Goal: Participate in discussion: Engage in conversation with other users on a specific topic

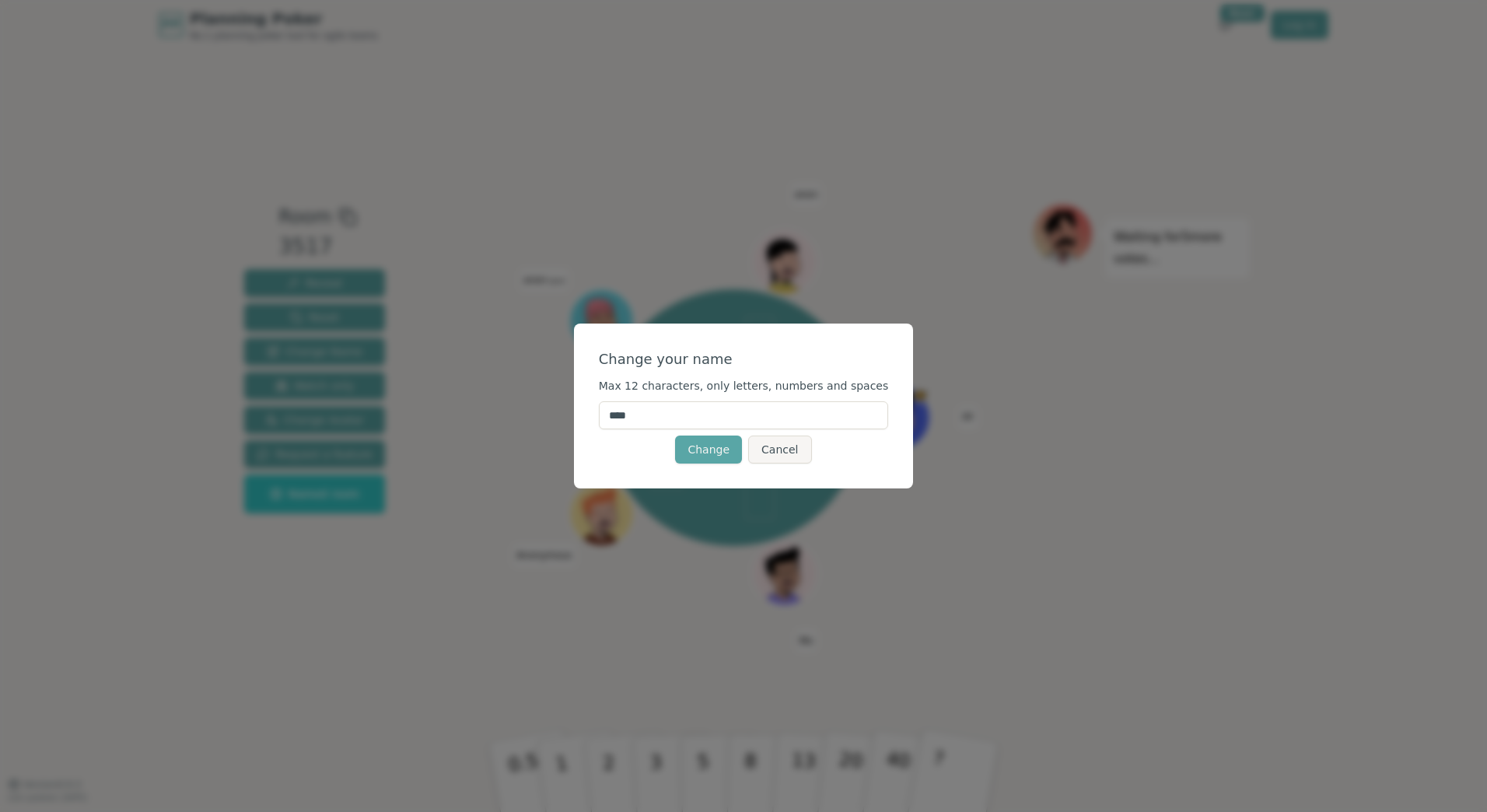
click at [667, 410] on input "****" at bounding box center [744, 415] width 290 height 28
type input "*****"
drag, startPoint x: 724, startPoint y: 452, endPoint x: 735, endPoint y: 452, distance: 11.0
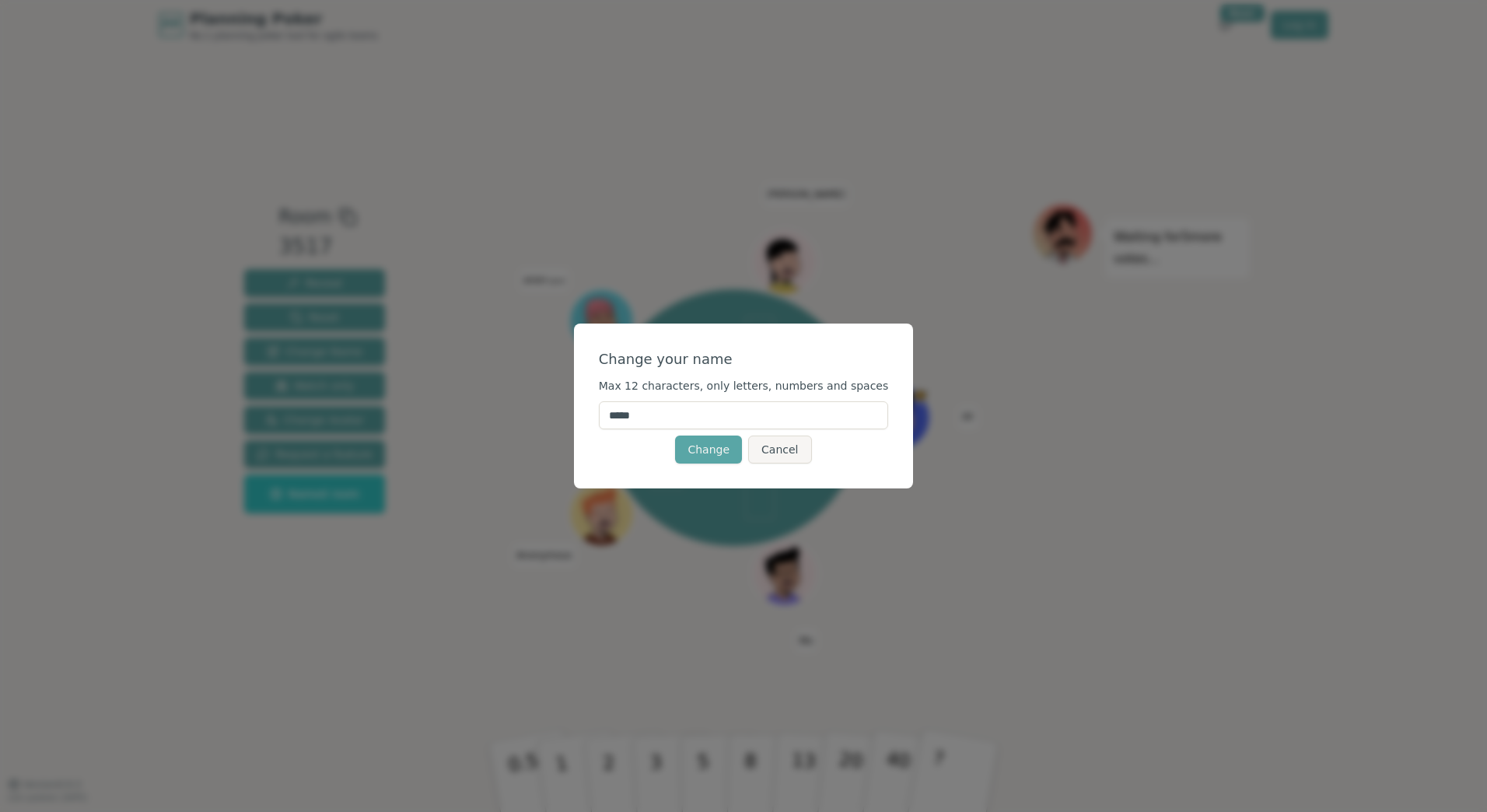
click at [735, 452] on button "Change" at bounding box center [709, 449] width 67 height 28
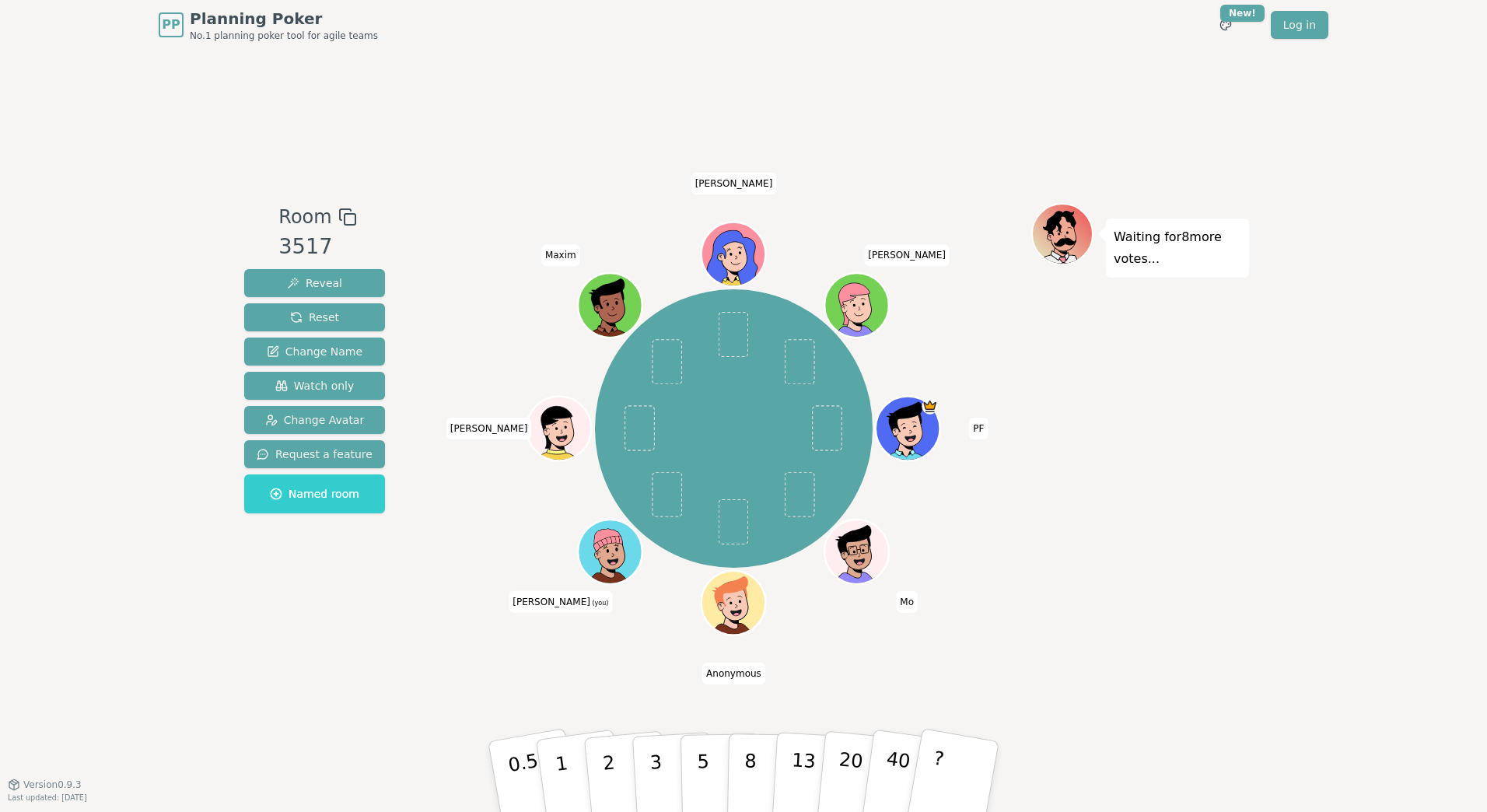
click at [732, 423] on div "PF Mo Anonymous [PERSON_NAME] (you) [PERSON_NAME] [PERSON_NAME]" at bounding box center [734, 429] width 278 height 278
click at [735, 767] on button "8" at bounding box center [767, 777] width 81 height 118
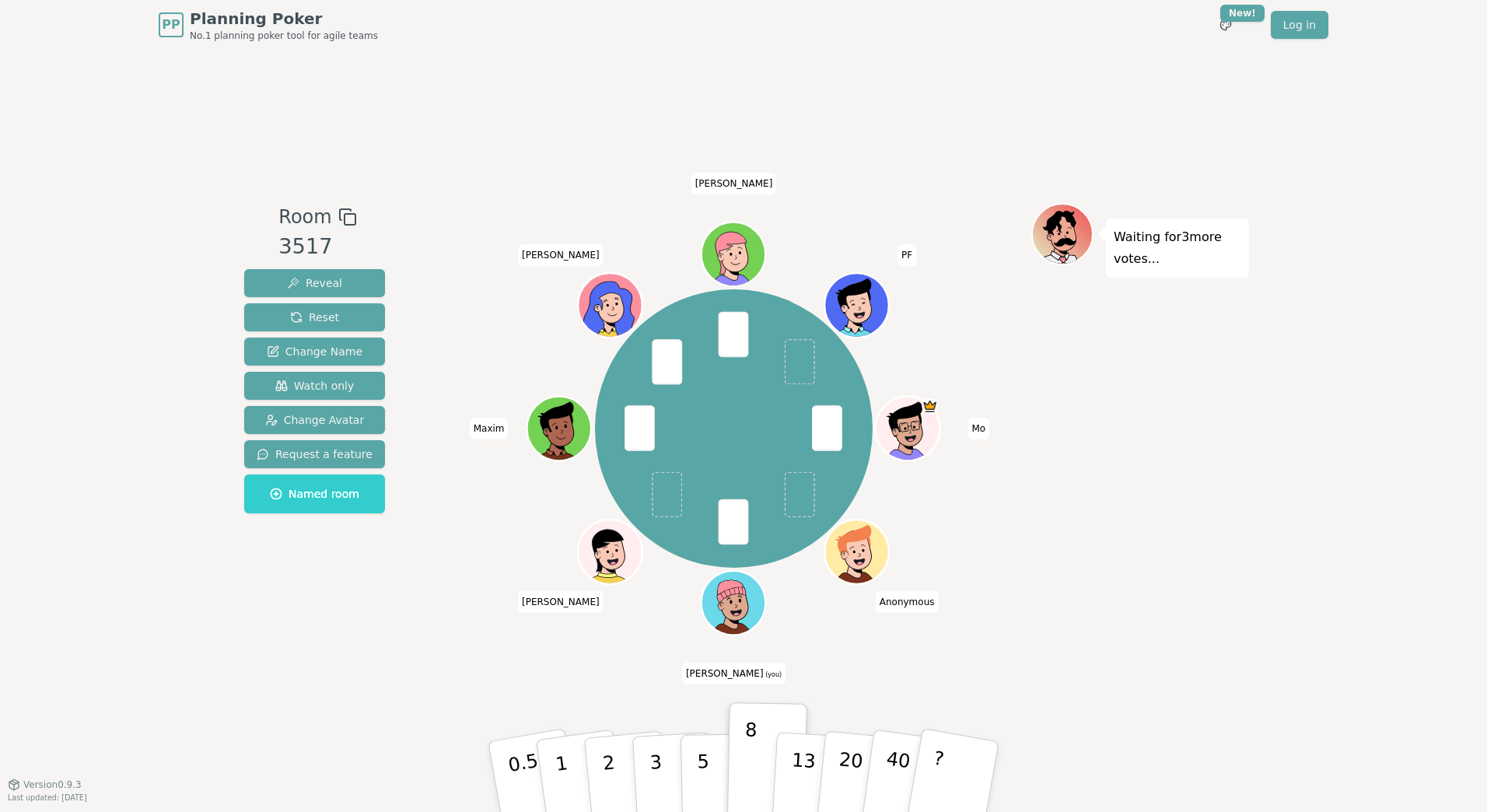
click at [905, 601] on span "Anonymous" at bounding box center [907, 601] width 63 height 22
drag, startPoint x: 905, startPoint y: 601, endPoint x: 981, endPoint y: 430, distance: 187.1
click at [981, 430] on span "Mo" at bounding box center [979, 429] width 22 height 22
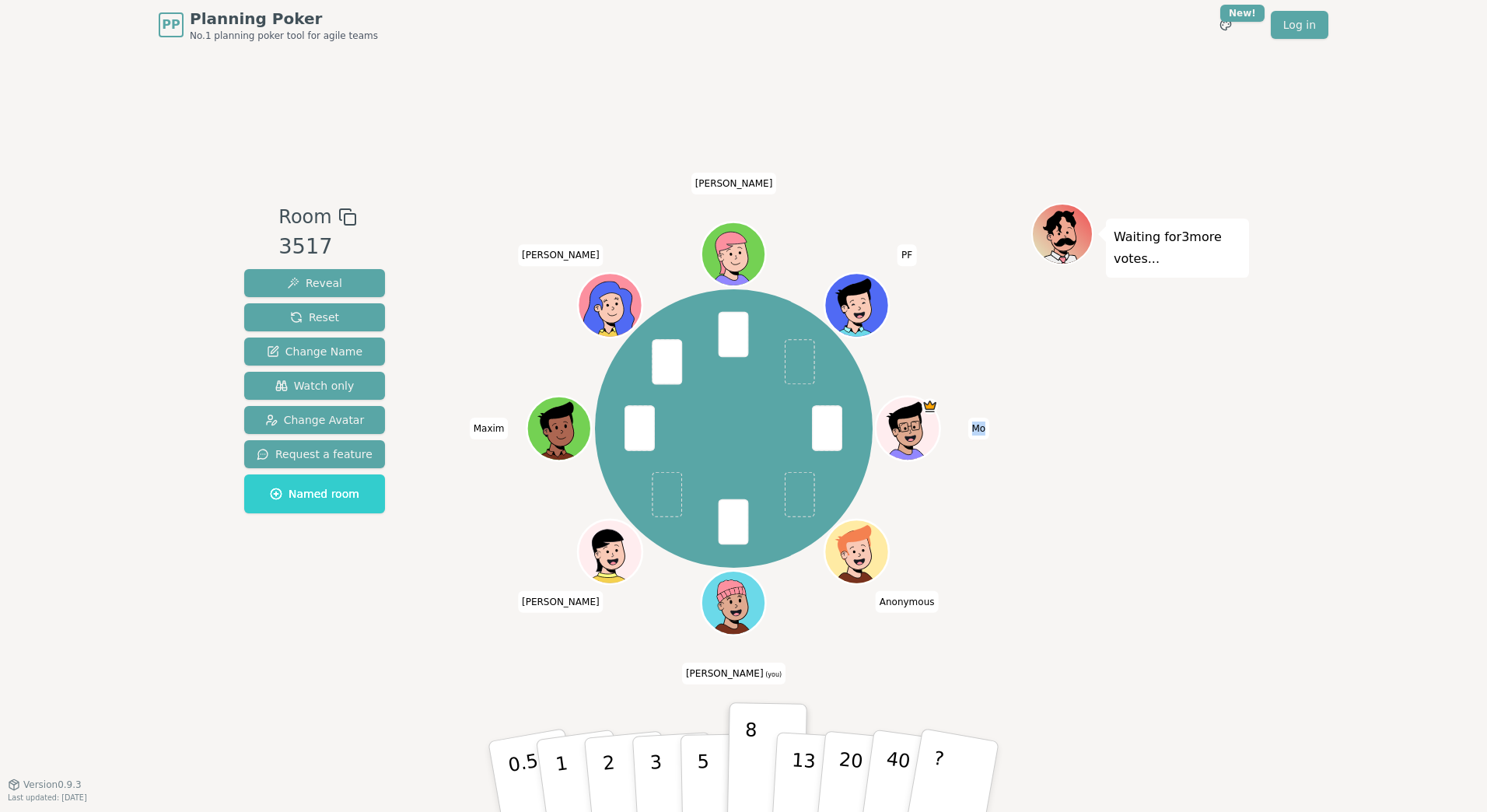
click at [981, 430] on span "Mo" at bounding box center [979, 429] width 22 height 22
drag, startPoint x: 981, startPoint y: 430, endPoint x: 962, endPoint y: 339, distance: 93.0
click at [962, 339] on div "Mo Anonymous [PERSON_NAME] (you) [PERSON_NAME] [PERSON_NAME] PF" at bounding box center [733, 429] width 595 height 395
click at [1135, 249] on p "Waiting for 3 more votes..." at bounding box center [1177, 247] width 128 height 43
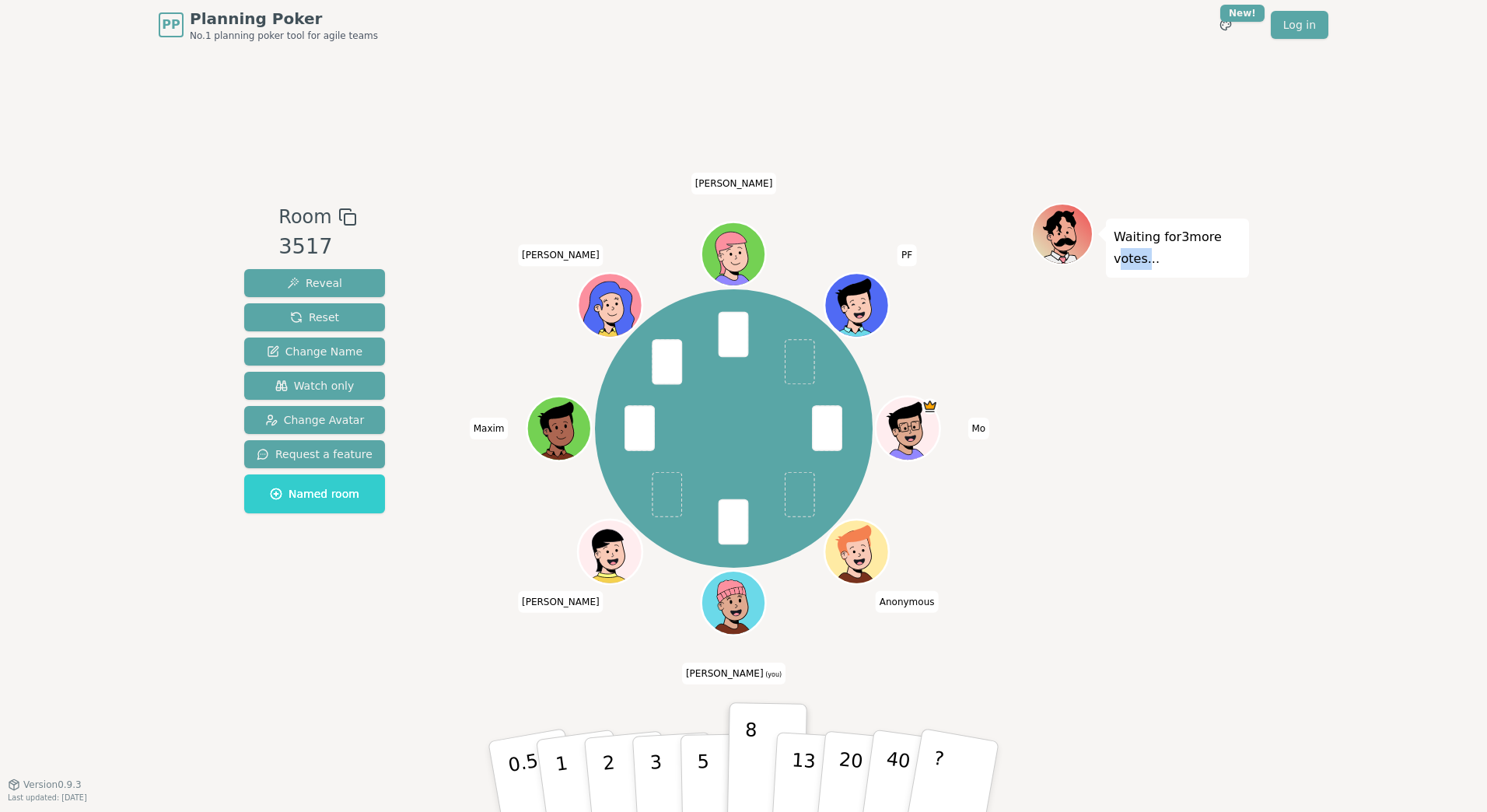
click at [1135, 249] on p "Waiting for 3 more votes..." at bounding box center [1177, 247] width 128 height 43
drag, startPoint x: 1135, startPoint y: 249, endPoint x: 1281, endPoint y: 299, distance: 154.3
click at [1281, 299] on div "PP Planning Poker No.1 planning poker tool for agile teams Toggle theme New! Lo…" at bounding box center [743, 406] width 1487 height 812
click at [1064, 231] on icon at bounding box center [1064, 233] width 59 height 6
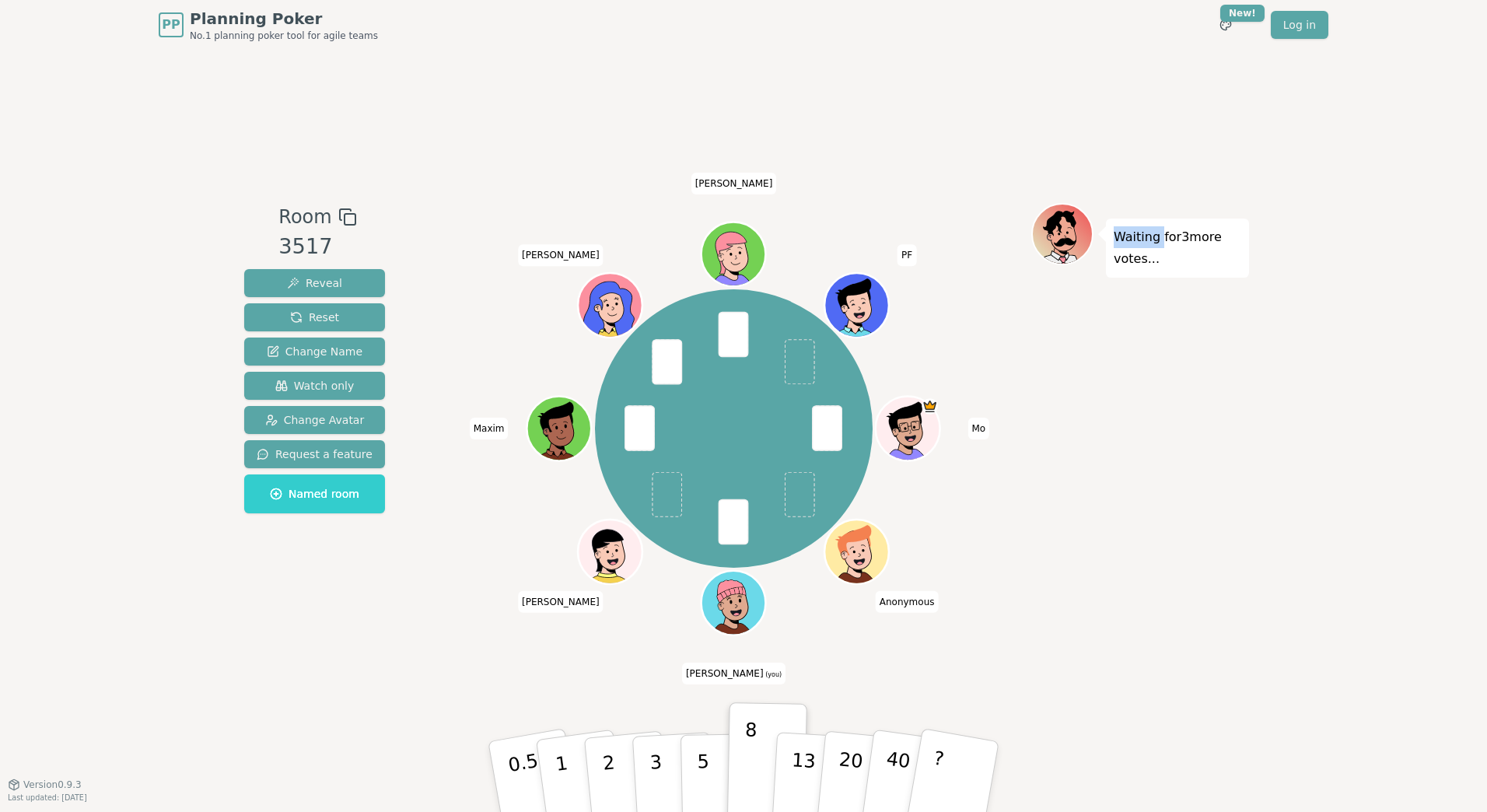
click at [1064, 231] on icon at bounding box center [1064, 233] width 59 height 6
drag, startPoint x: 1064, startPoint y: 231, endPoint x: 992, endPoint y: 191, distance: 82.4
click at [992, 191] on div "Room 3517 Reveal Reset Change Name Watch only Change Avatar Request a feature N…" at bounding box center [743, 417] width 1011 height 734
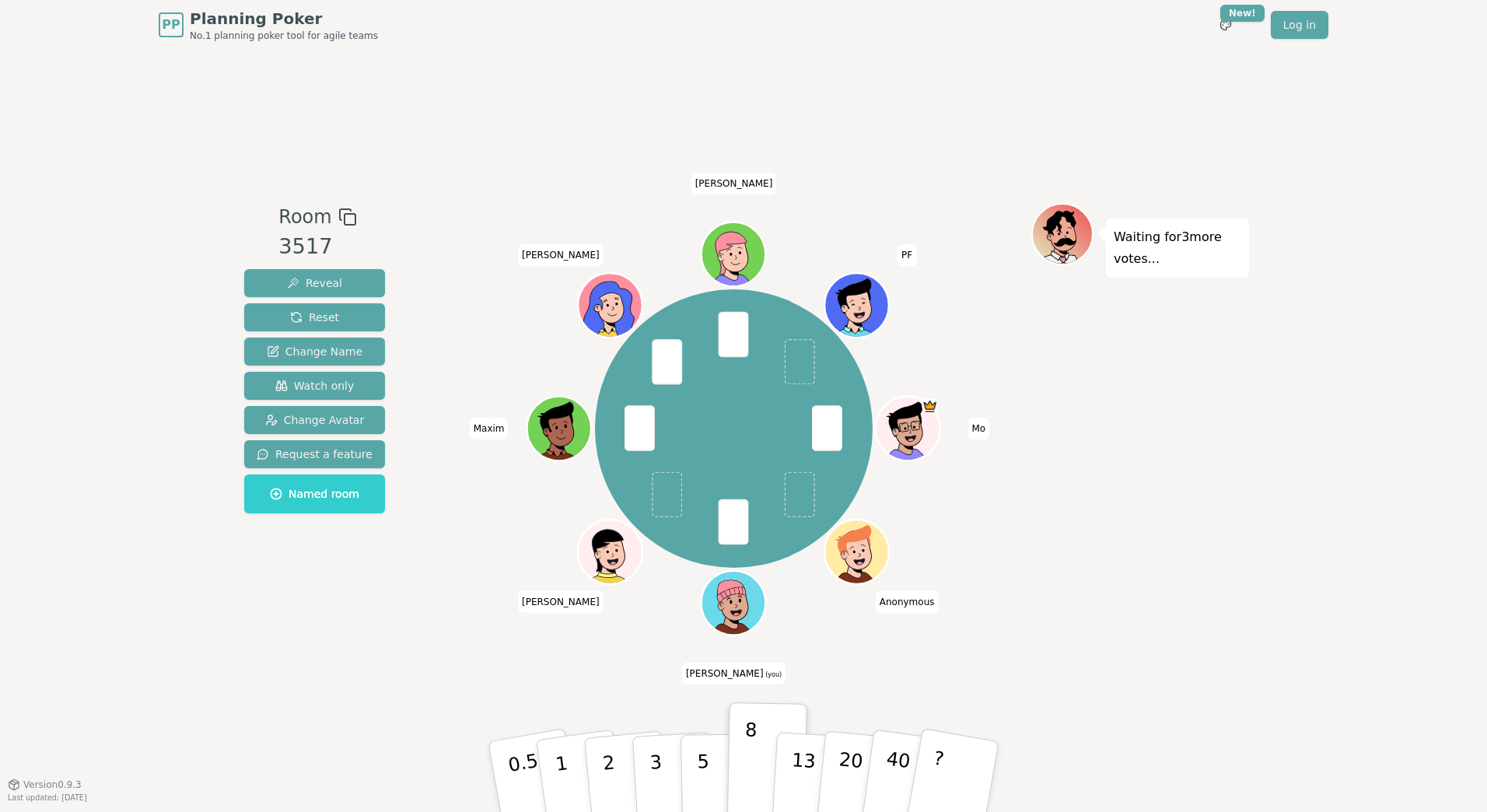
click at [910, 608] on span "Anonymous" at bounding box center [907, 601] width 63 height 22
drag, startPoint x: 910, startPoint y: 608, endPoint x: 1082, endPoint y: 508, distance: 199.0
click at [1082, 508] on div "Waiting for 3 more votes..." at bounding box center [1140, 417] width 218 height 428
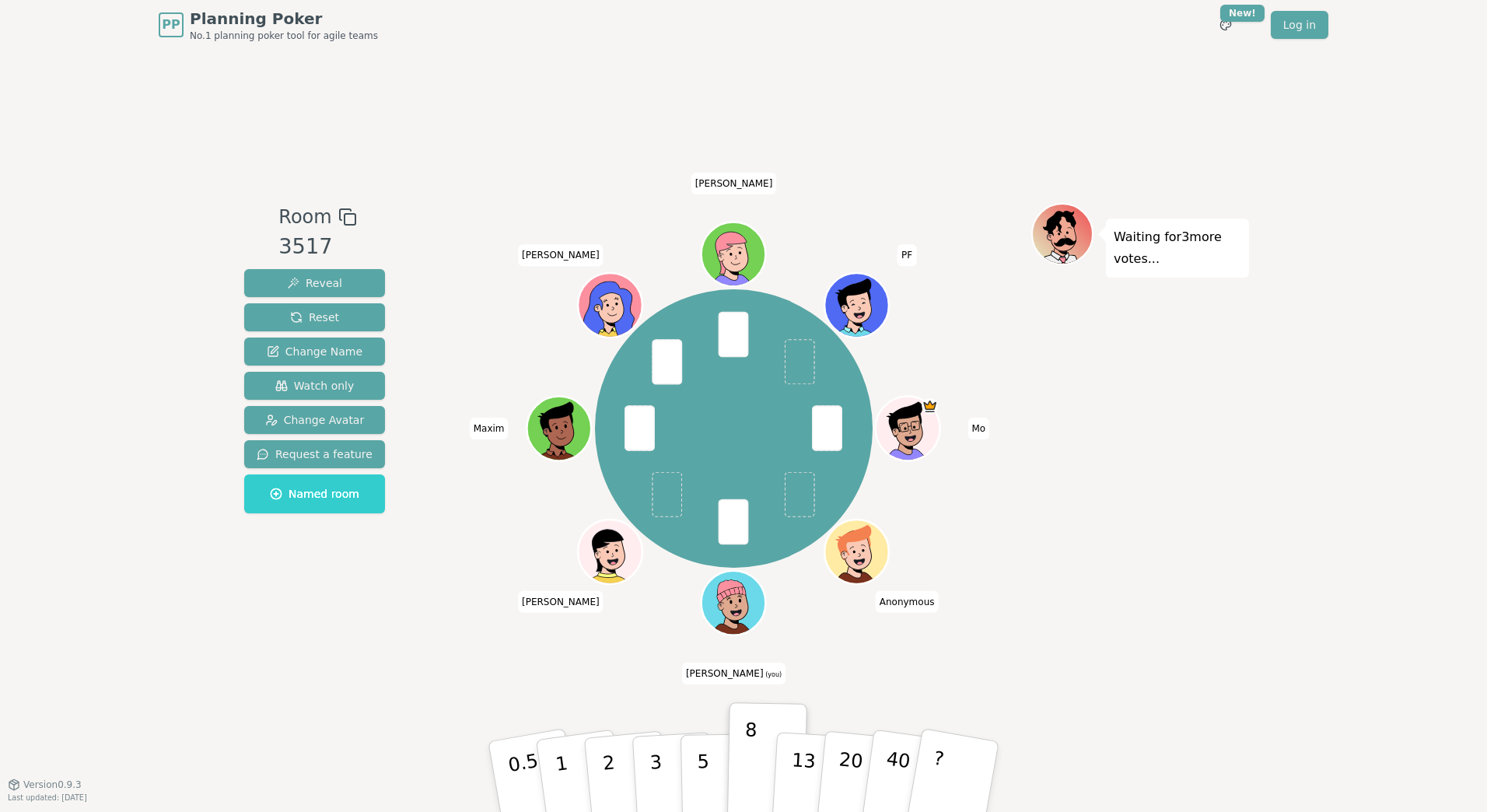
click at [1313, 403] on div "PP Planning Poker No.1 planning poker tool for agile teams Toggle theme New! Lo…" at bounding box center [743, 406] width 1487 height 812
click at [979, 516] on div "Mo Anonymous [PERSON_NAME] (you) [PERSON_NAME] [PERSON_NAME] PF" at bounding box center [733, 429] width 595 height 395
click at [803, 504] on span at bounding box center [800, 494] width 31 height 45
click at [900, 600] on span "Anonymous" at bounding box center [907, 601] width 63 height 22
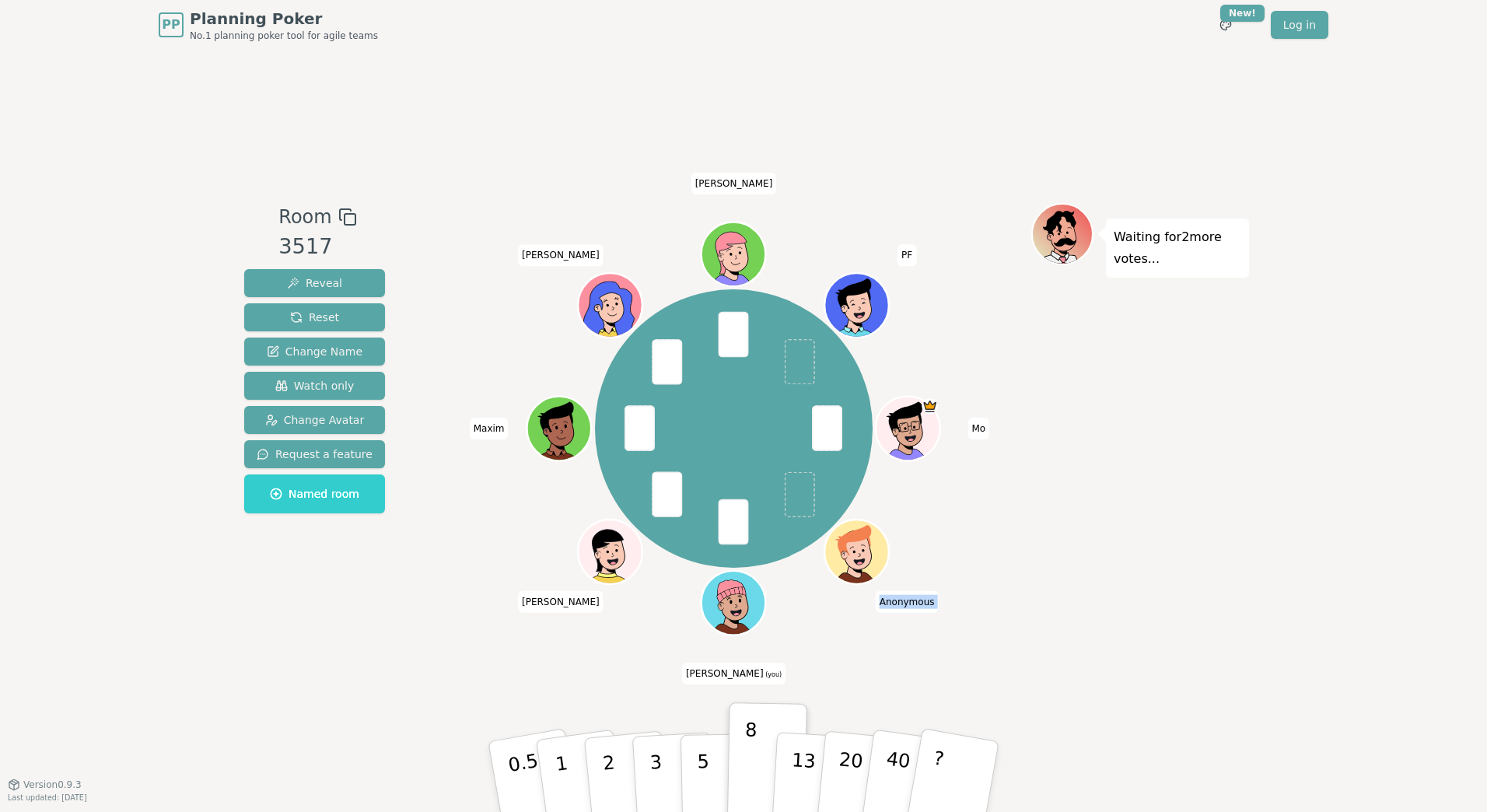
click at [900, 600] on span "Anonymous" at bounding box center [907, 601] width 63 height 22
drag, startPoint x: 900, startPoint y: 600, endPoint x: 1220, endPoint y: 491, distance: 338.1
click at [1220, 491] on div "Waiting for Anonymous 's vote..." at bounding box center [1140, 417] width 218 height 428
click at [340, 352] on span "Change Name" at bounding box center [314, 352] width 96 height 15
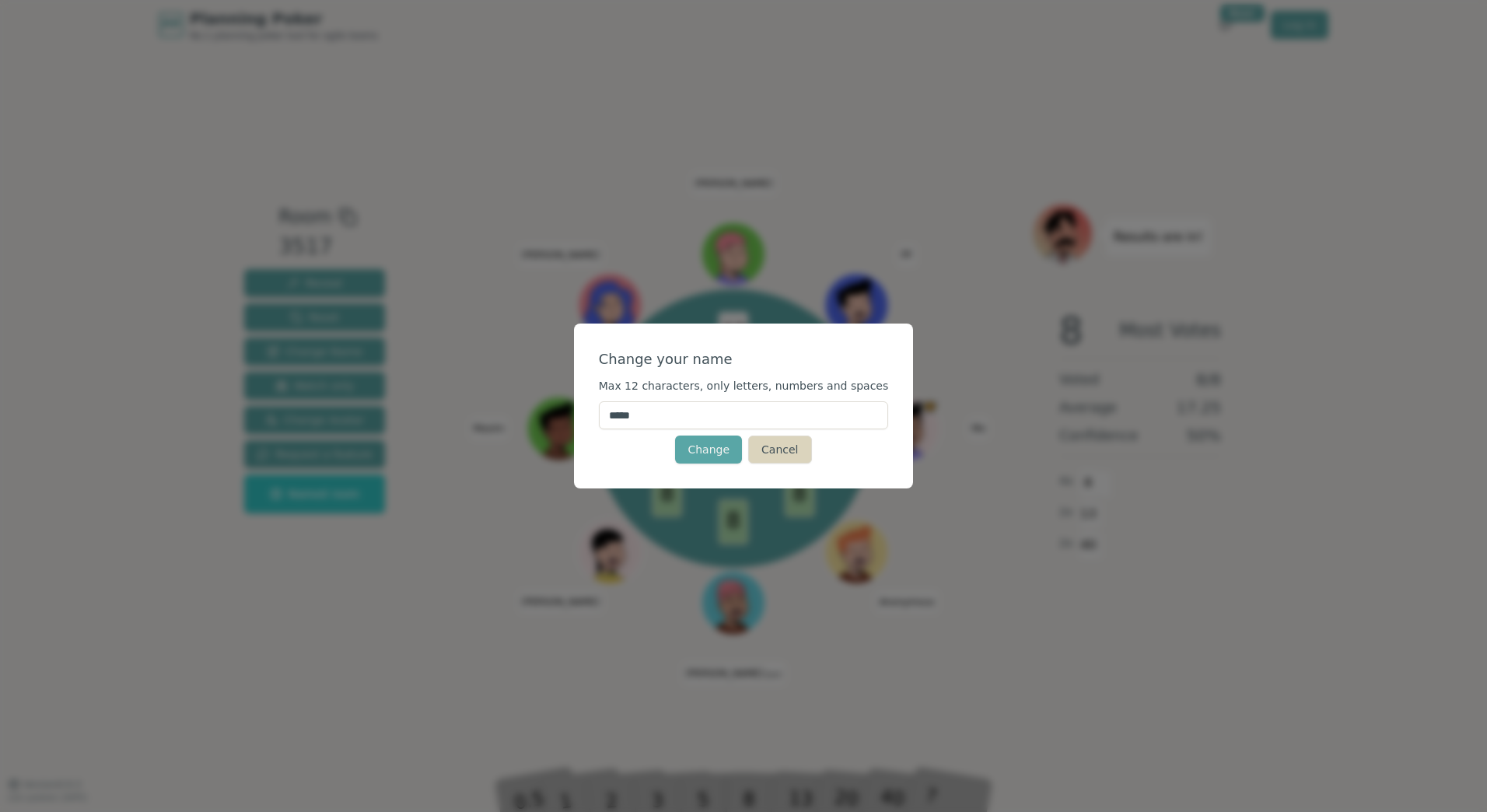
click at [805, 451] on button "Cancel" at bounding box center [779, 449] width 63 height 28
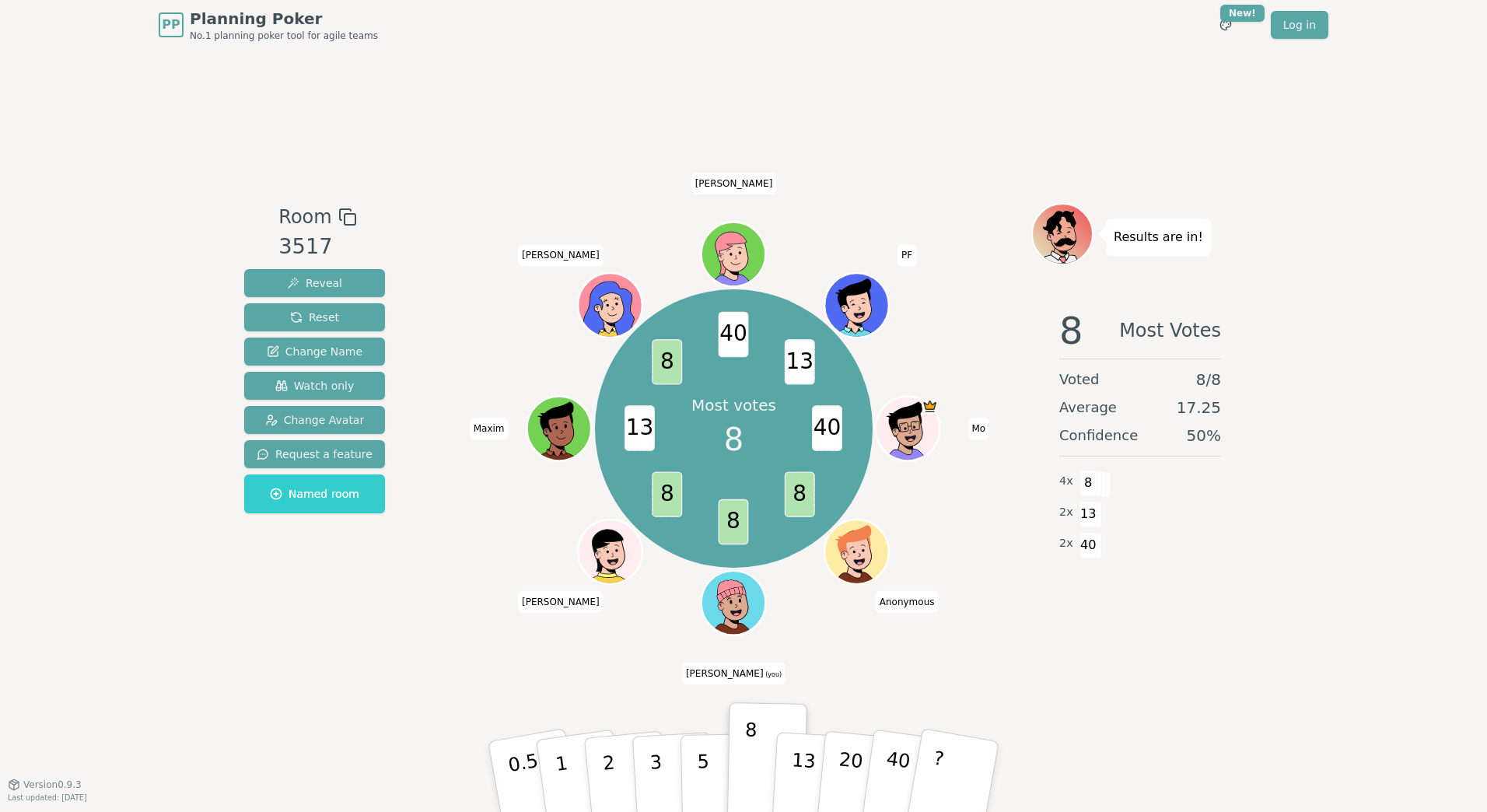
click at [906, 373] on div "Most votes 8 40 8 8 8 13 8 40 13 Mo Anonymous [PERSON_NAME] (you) [PERSON_NAME]…" at bounding box center [733, 429] width 595 height 395
click at [879, 356] on div "Most votes 8 40 8 8 8 13 8 40 13 Mo Anonymous [PERSON_NAME] (you) [PERSON_NAME]…" at bounding box center [733, 429] width 595 height 395
click at [884, 340] on div "Most votes 8 40 8 8 8 13 8 40 13 Mo Anonymous [PERSON_NAME] (you) [PERSON_NAME]…" at bounding box center [733, 429] width 595 height 395
click at [733, 433] on span "8" at bounding box center [733, 439] width 19 height 47
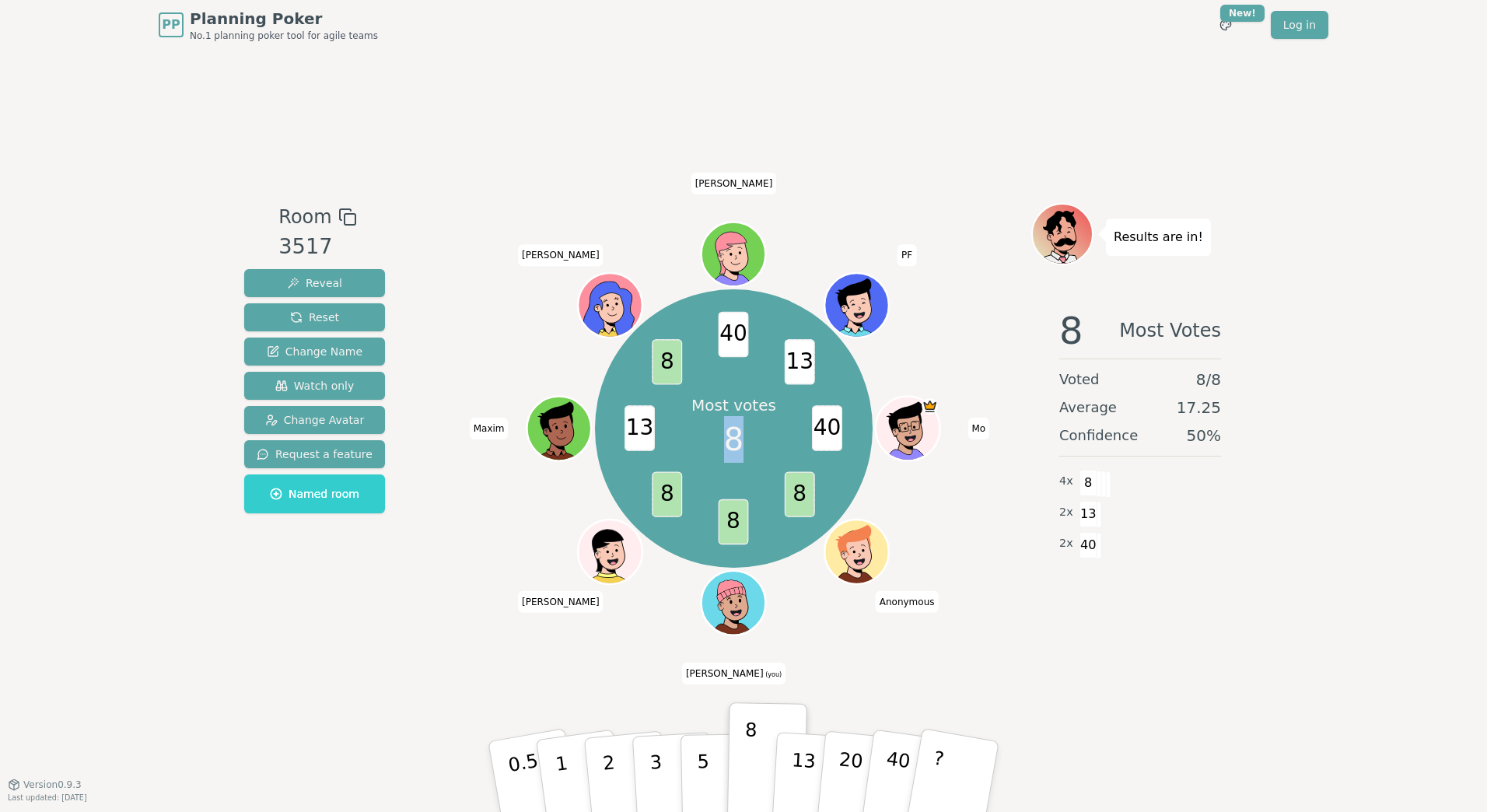
click at [733, 433] on span "8" at bounding box center [733, 439] width 19 height 47
drag, startPoint x: 733, startPoint y: 433, endPoint x: 777, endPoint y: 431, distance: 44.0
click at [777, 431] on div "Most votes 8" at bounding box center [733, 429] width 117 height 117
click at [735, 440] on span "8" at bounding box center [733, 439] width 19 height 47
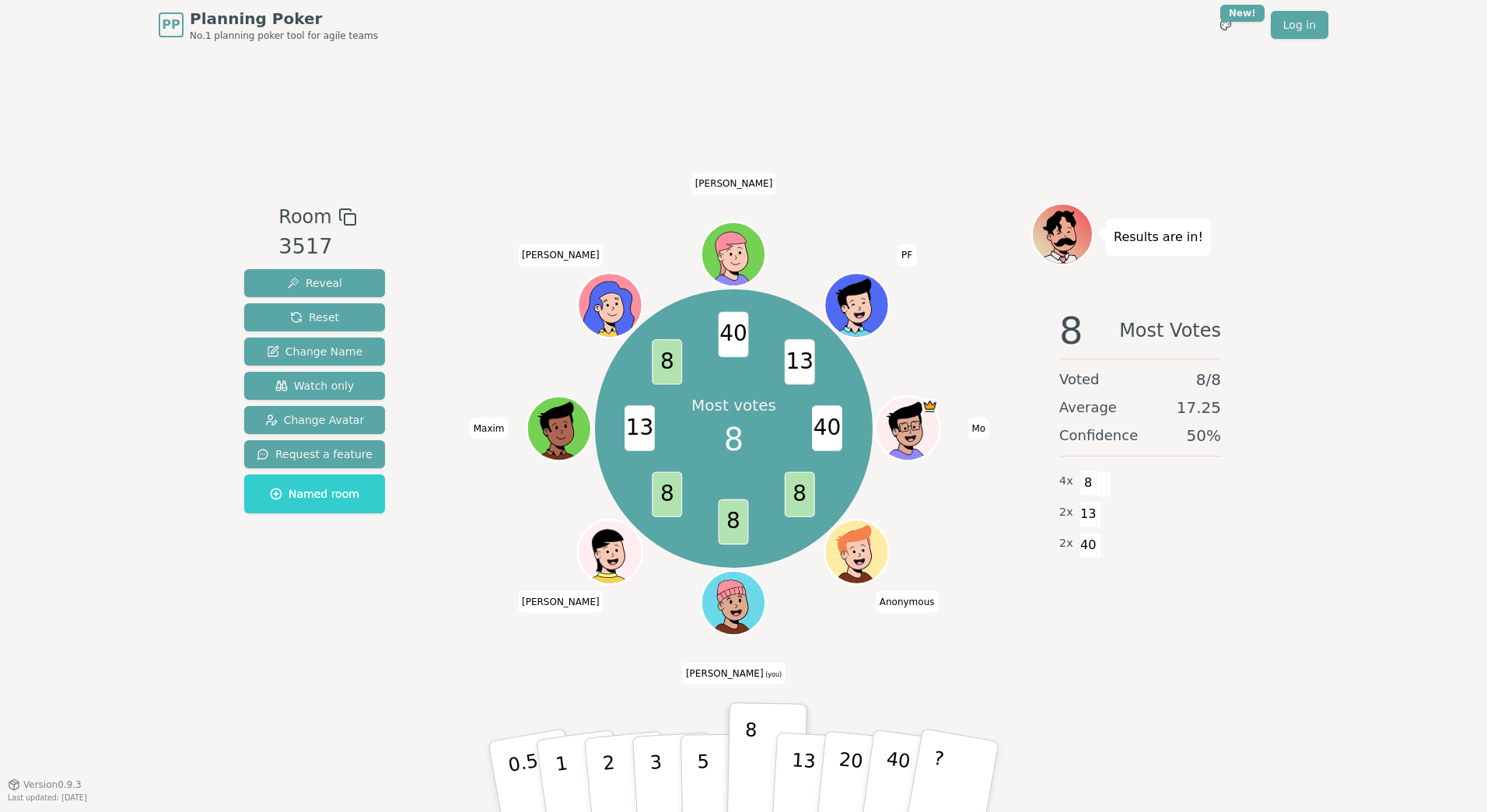
click at [735, 440] on span "8" at bounding box center [733, 439] width 19 height 47
click at [732, 437] on span "8" at bounding box center [733, 439] width 19 height 47
drag, startPoint x: 732, startPoint y: 437, endPoint x: 771, endPoint y: 430, distance: 39.6
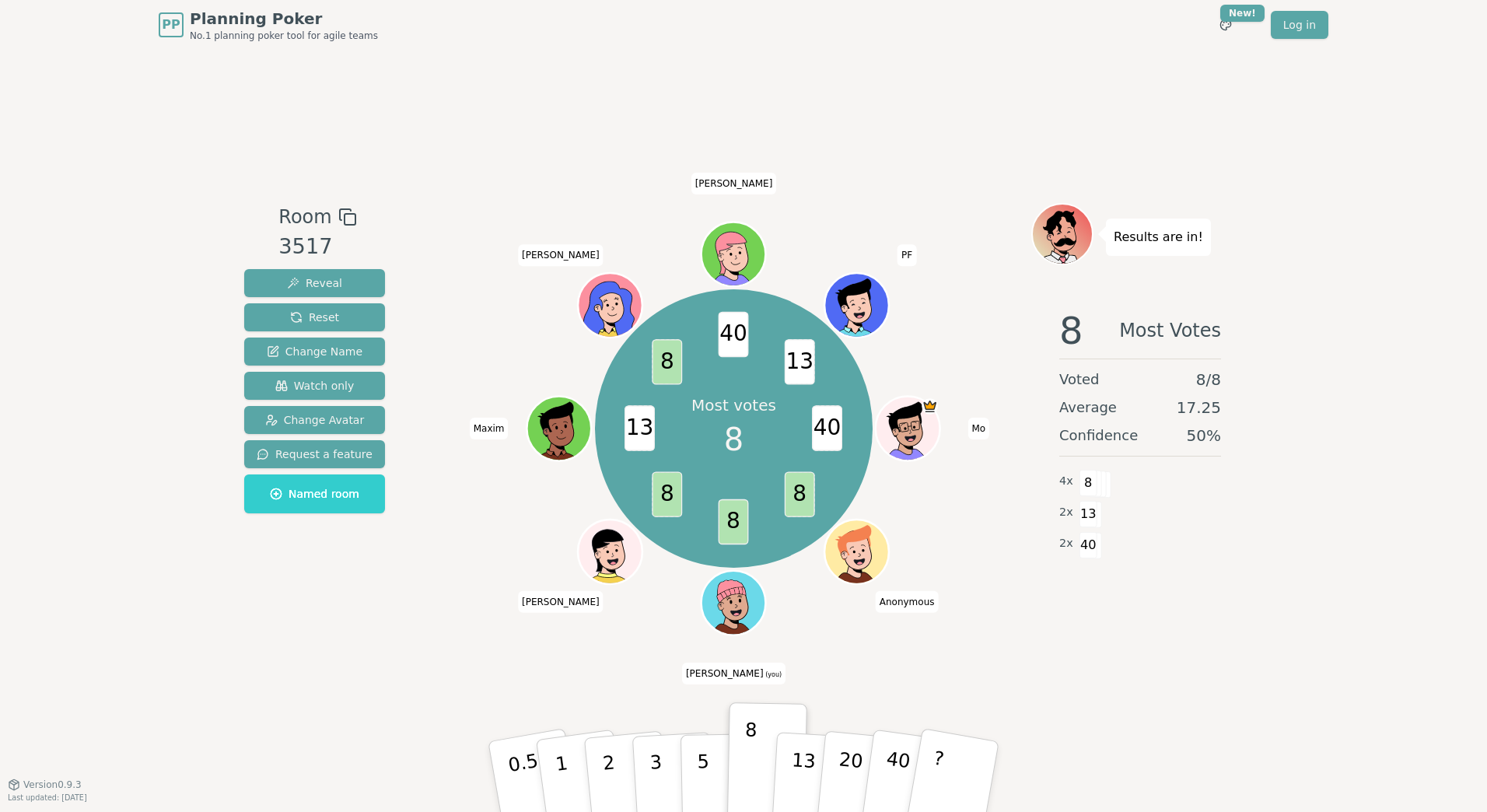
click at [771, 430] on div "Most votes 8" at bounding box center [733, 429] width 117 height 117
click at [732, 440] on span "8" at bounding box center [733, 439] width 19 height 47
drag, startPoint x: 732, startPoint y: 440, endPoint x: 762, endPoint y: 434, distance: 30.6
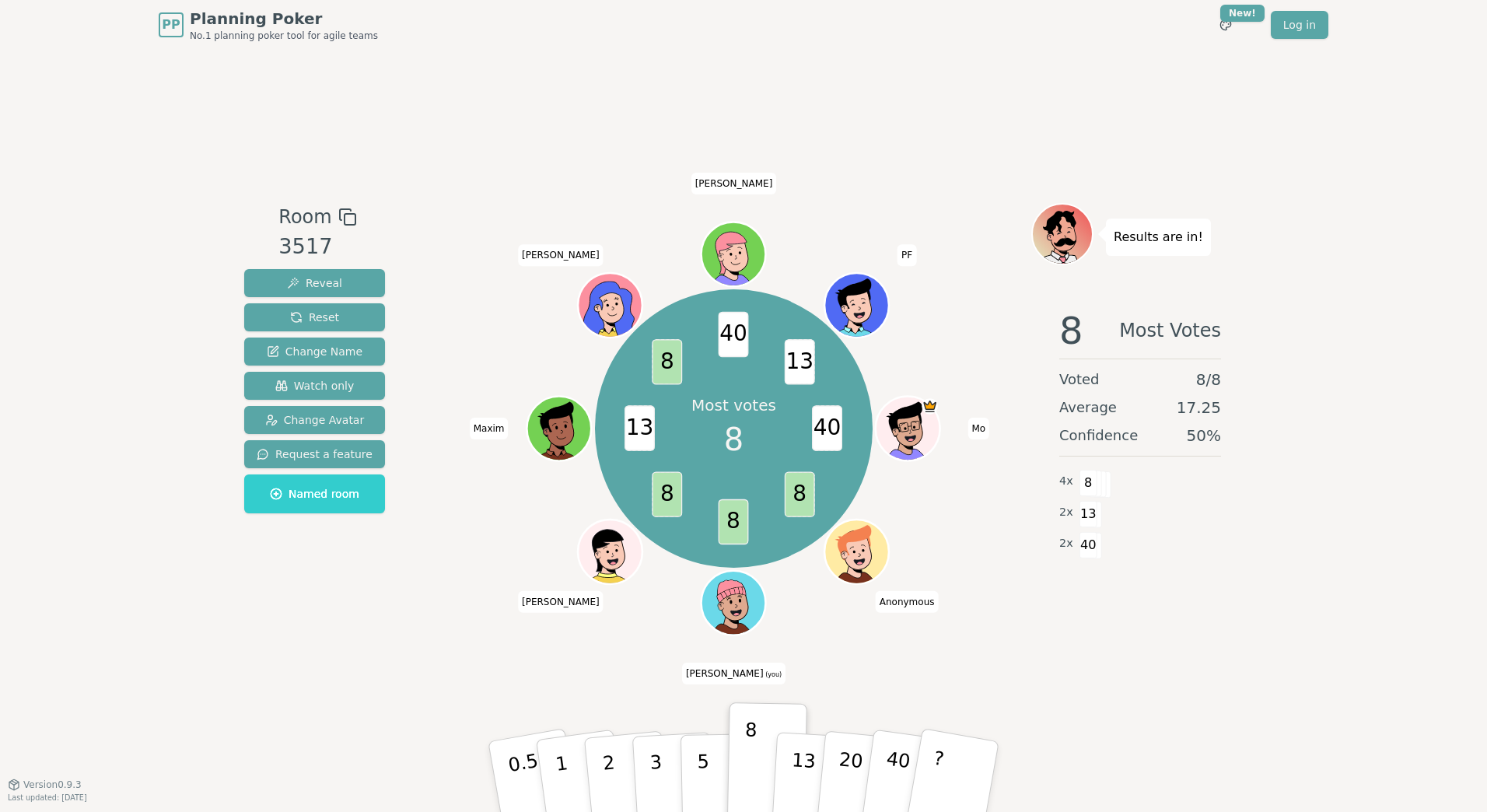
click at [762, 434] on div "Most votes 8" at bounding box center [733, 429] width 117 height 117
click at [733, 442] on span "8" at bounding box center [733, 439] width 19 height 47
drag, startPoint x: 733, startPoint y: 442, endPoint x: 755, endPoint y: 437, distance: 22.6
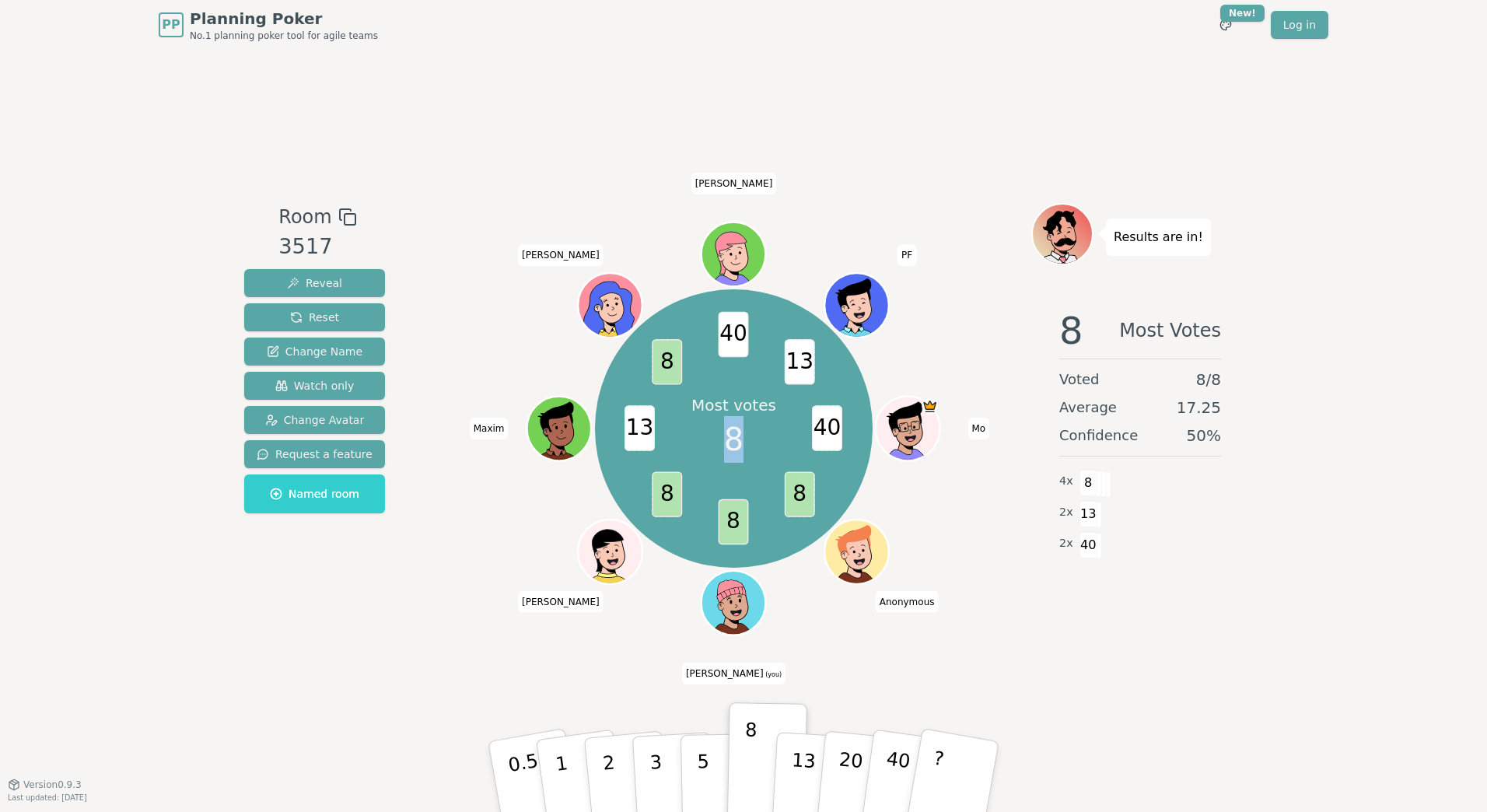
click at [755, 437] on div "Most votes 8" at bounding box center [733, 429] width 117 height 117
click at [735, 441] on span "8" at bounding box center [733, 439] width 19 height 47
drag, startPoint x: 735, startPoint y: 441, endPoint x: 754, endPoint y: 440, distance: 19.0
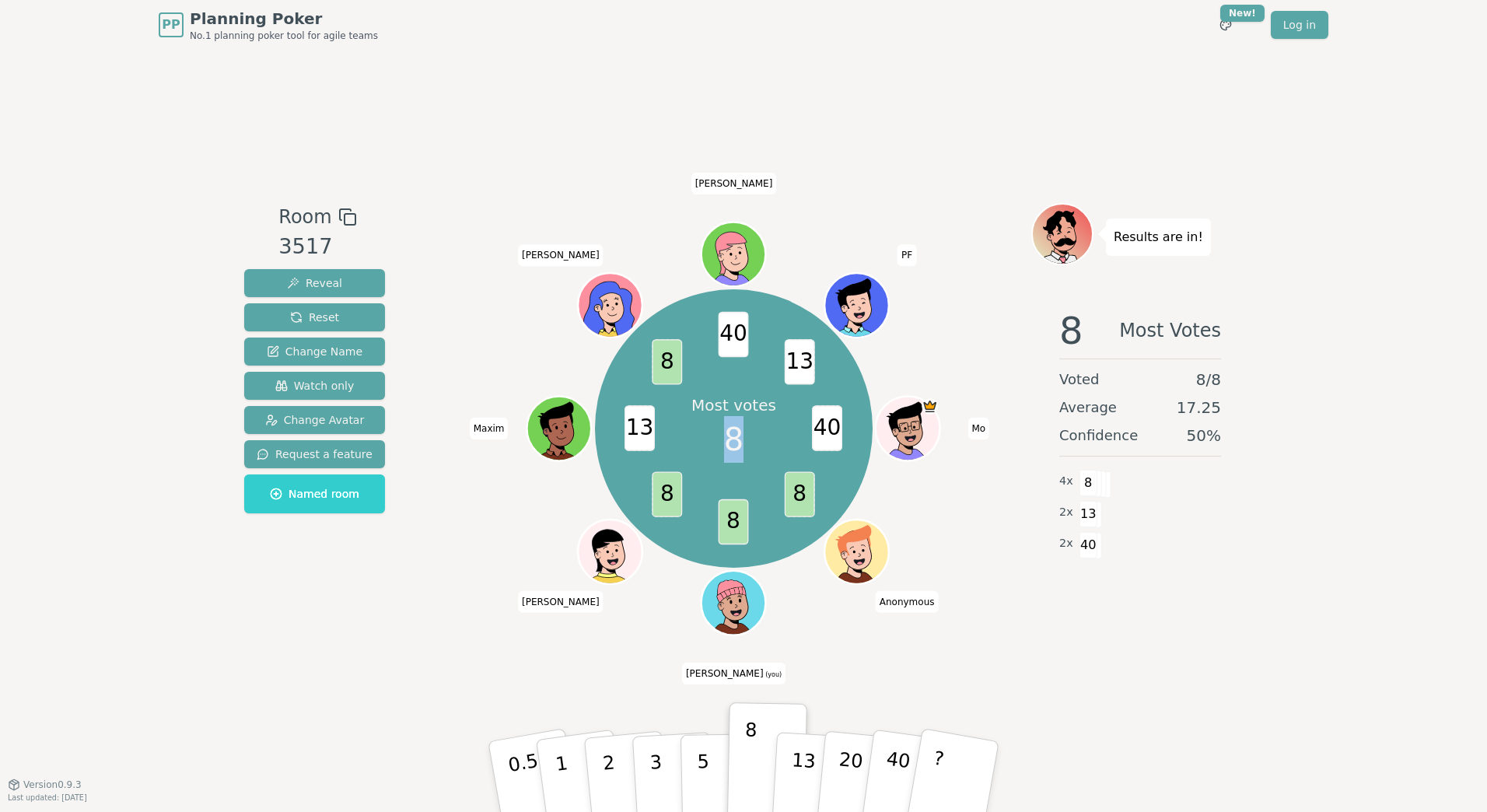
click at [754, 440] on div "Most votes 8" at bounding box center [733, 429] width 117 height 117
click at [733, 439] on span "8" at bounding box center [733, 439] width 19 height 47
drag, startPoint x: 733, startPoint y: 439, endPoint x: 755, endPoint y: 439, distance: 22.0
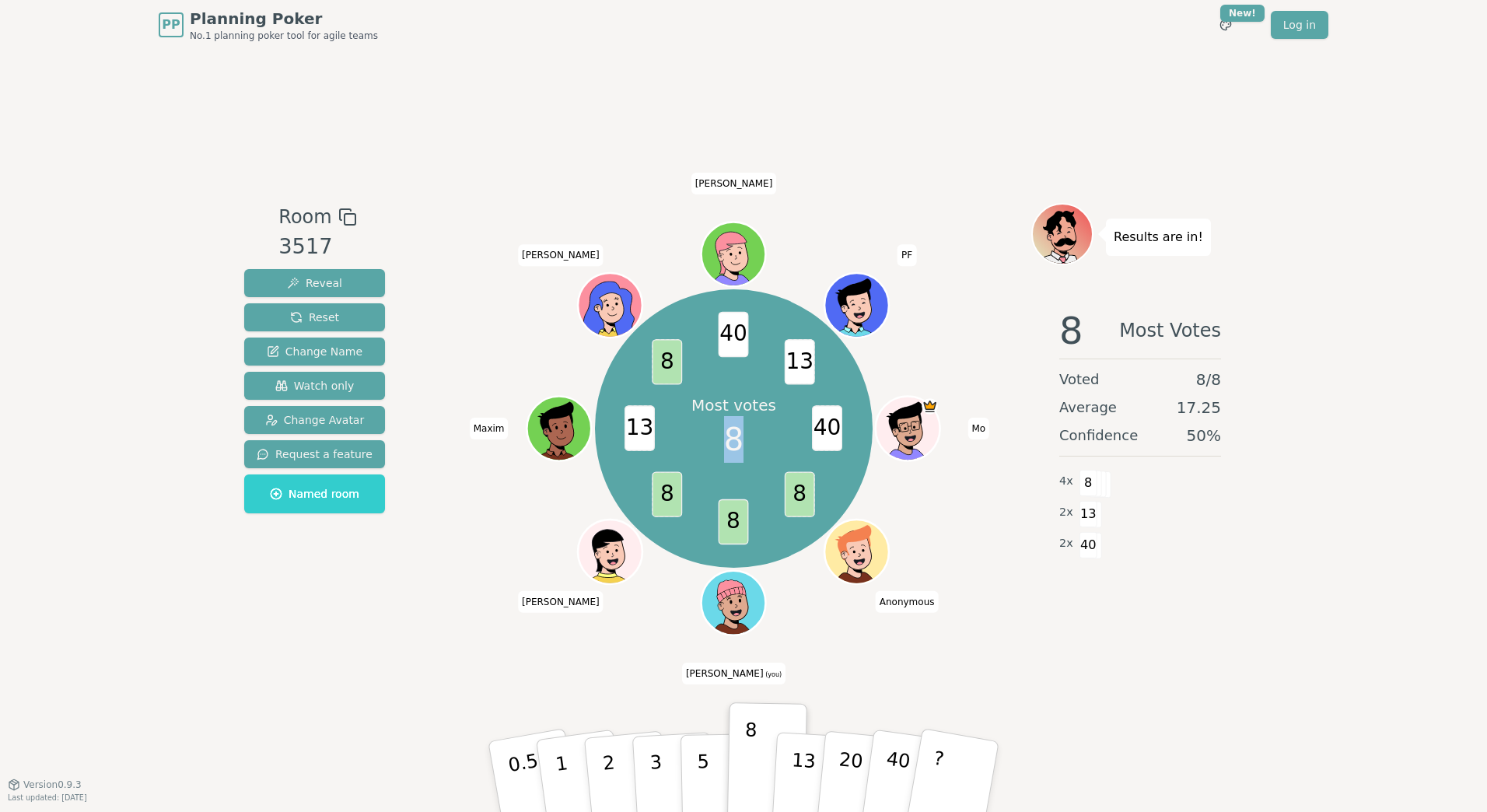
click at [755, 439] on div "Most votes 8" at bounding box center [733, 429] width 117 height 117
click at [734, 442] on span "8" at bounding box center [733, 439] width 19 height 47
drag, startPoint x: 734, startPoint y: 442, endPoint x: 754, endPoint y: 437, distance: 20.6
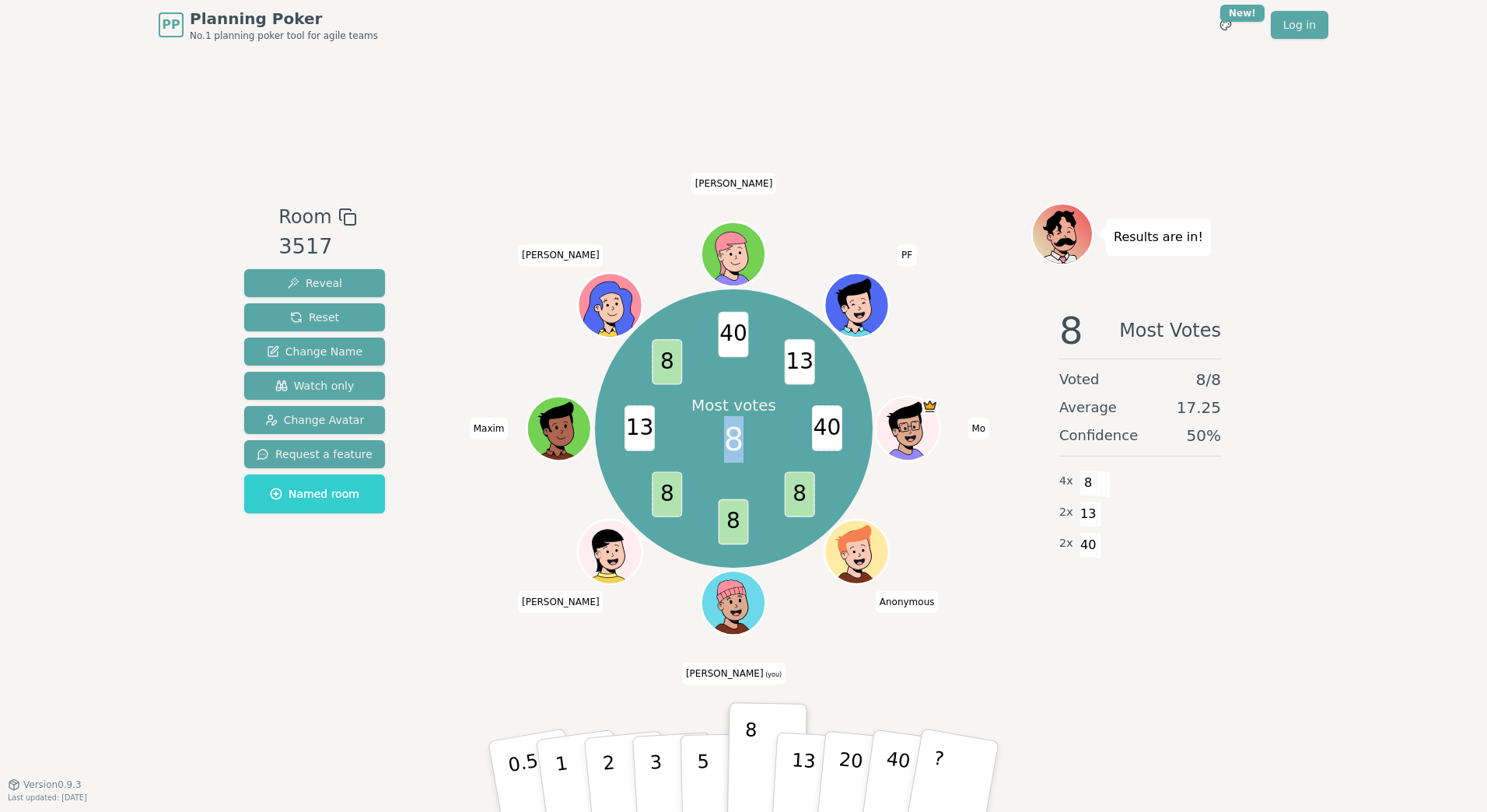
click at [754, 437] on div "Most votes 8" at bounding box center [733, 429] width 117 height 117
click at [732, 437] on span "8" at bounding box center [733, 439] width 19 height 47
drag, startPoint x: 732, startPoint y: 437, endPoint x: 752, endPoint y: 437, distance: 20.0
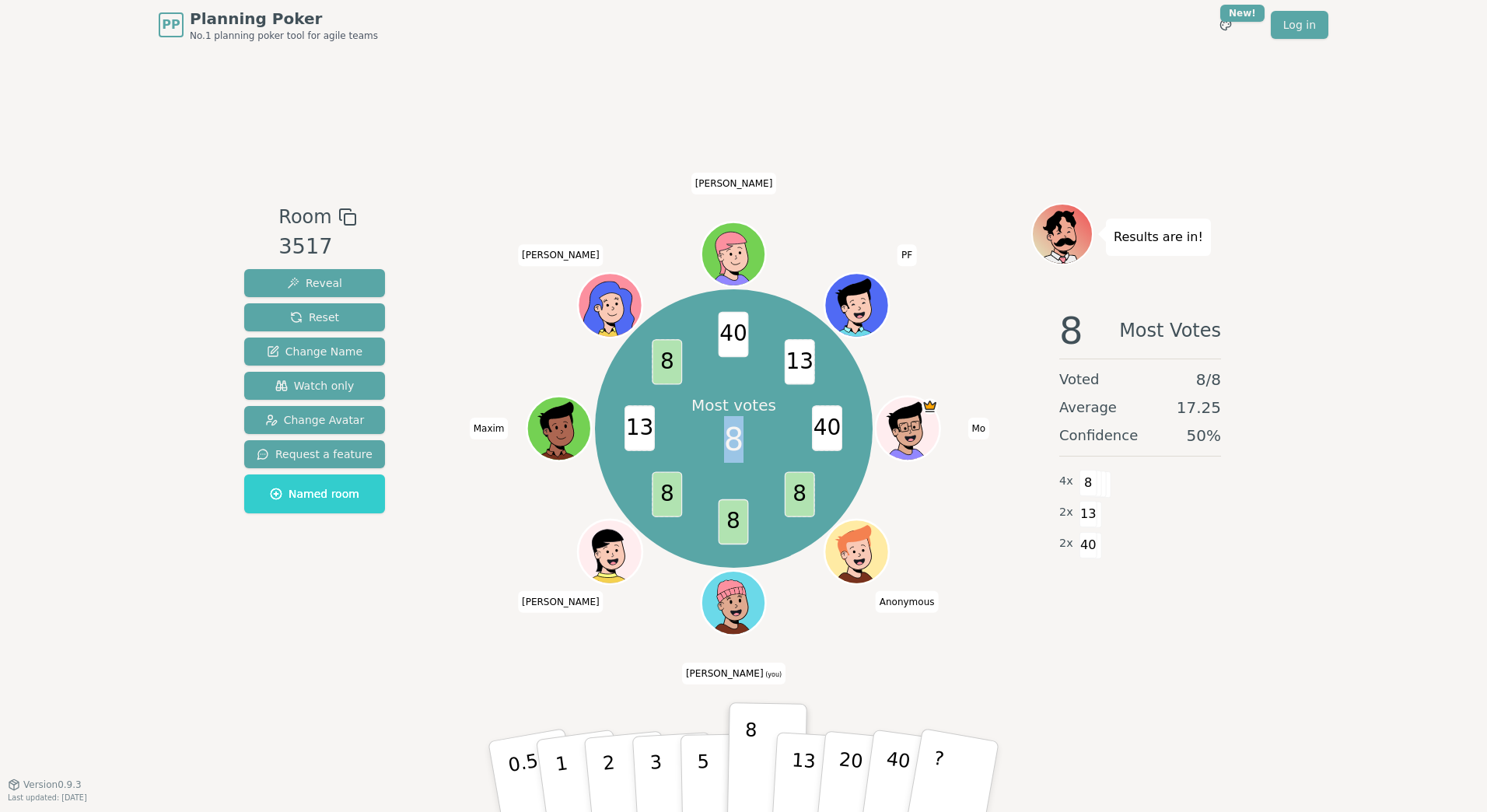
click at [752, 437] on div "Most votes 8" at bounding box center [733, 429] width 117 height 117
click at [734, 442] on span "8" at bounding box center [733, 439] width 19 height 47
drag, startPoint x: 734, startPoint y: 442, endPoint x: 744, endPoint y: 439, distance: 10.4
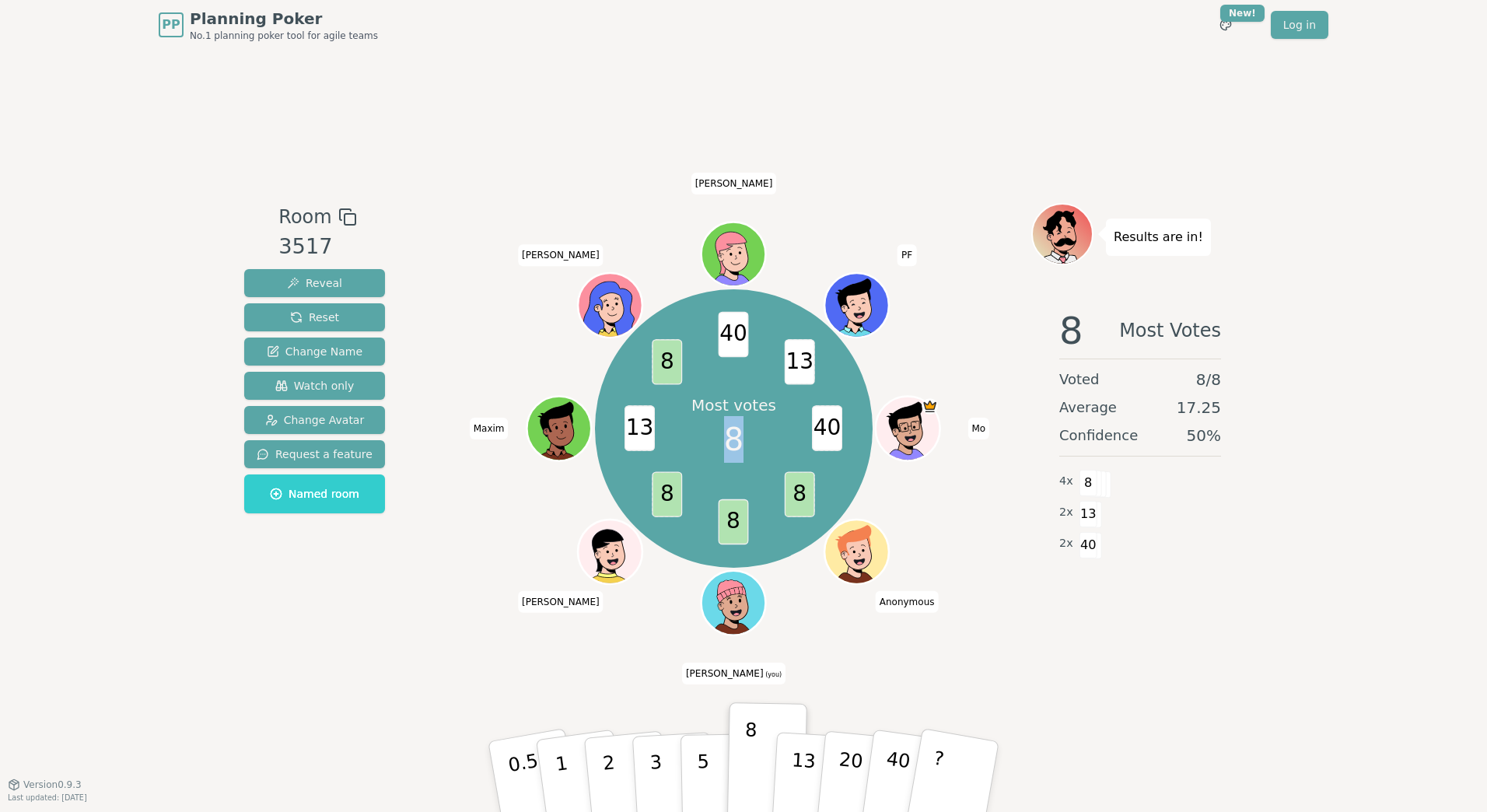
click at [744, 439] on div "Most votes 8" at bounding box center [733, 429] width 117 height 117
click at [732, 441] on span "8" at bounding box center [733, 439] width 19 height 47
drag, startPoint x: 732, startPoint y: 441, endPoint x: 752, endPoint y: 440, distance: 20.0
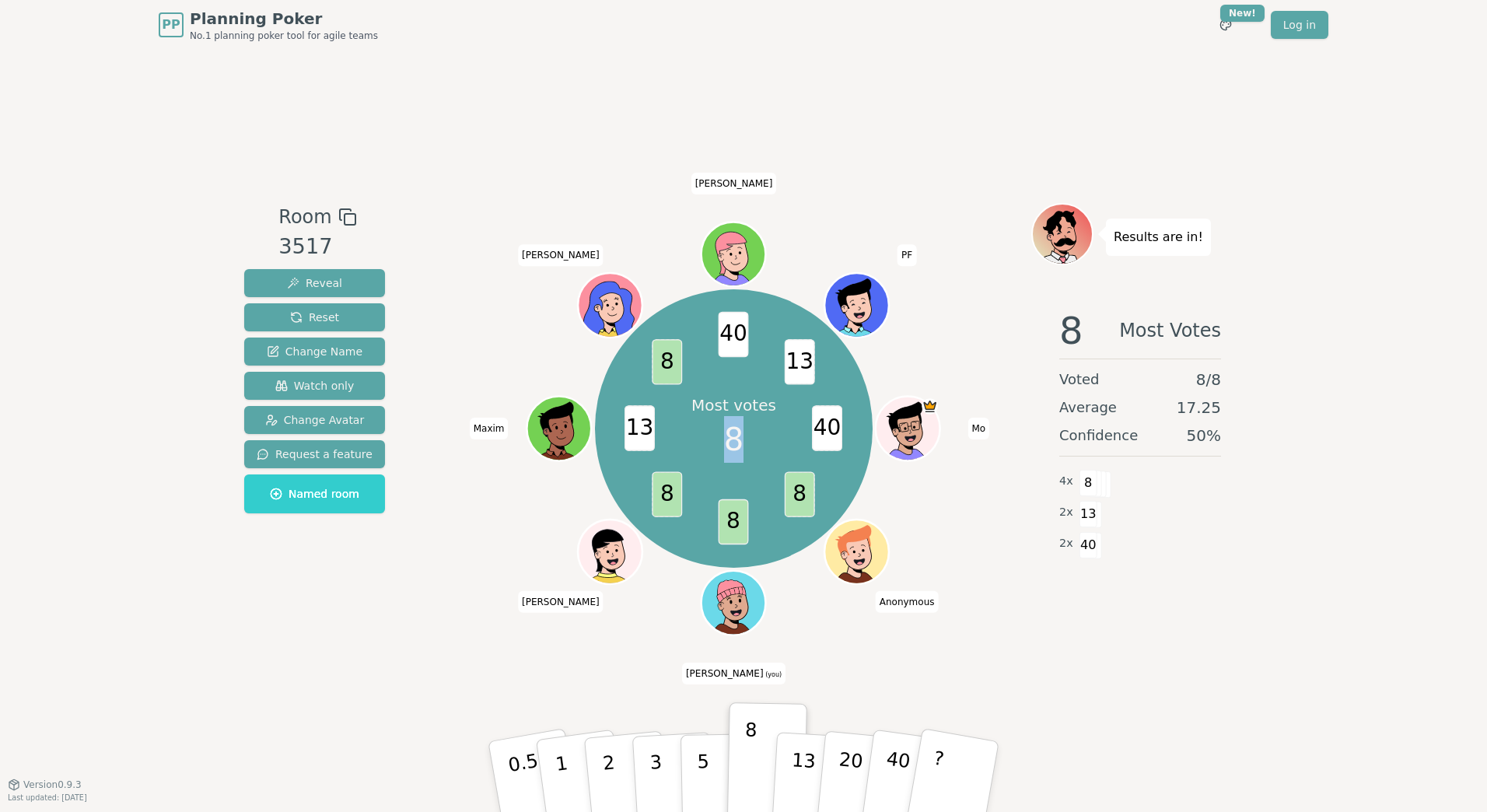
click at [752, 440] on div "Most votes 8" at bounding box center [733, 429] width 117 height 117
click at [732, 441] on span "8" at bounding box center [733, 439] width 19 height 47
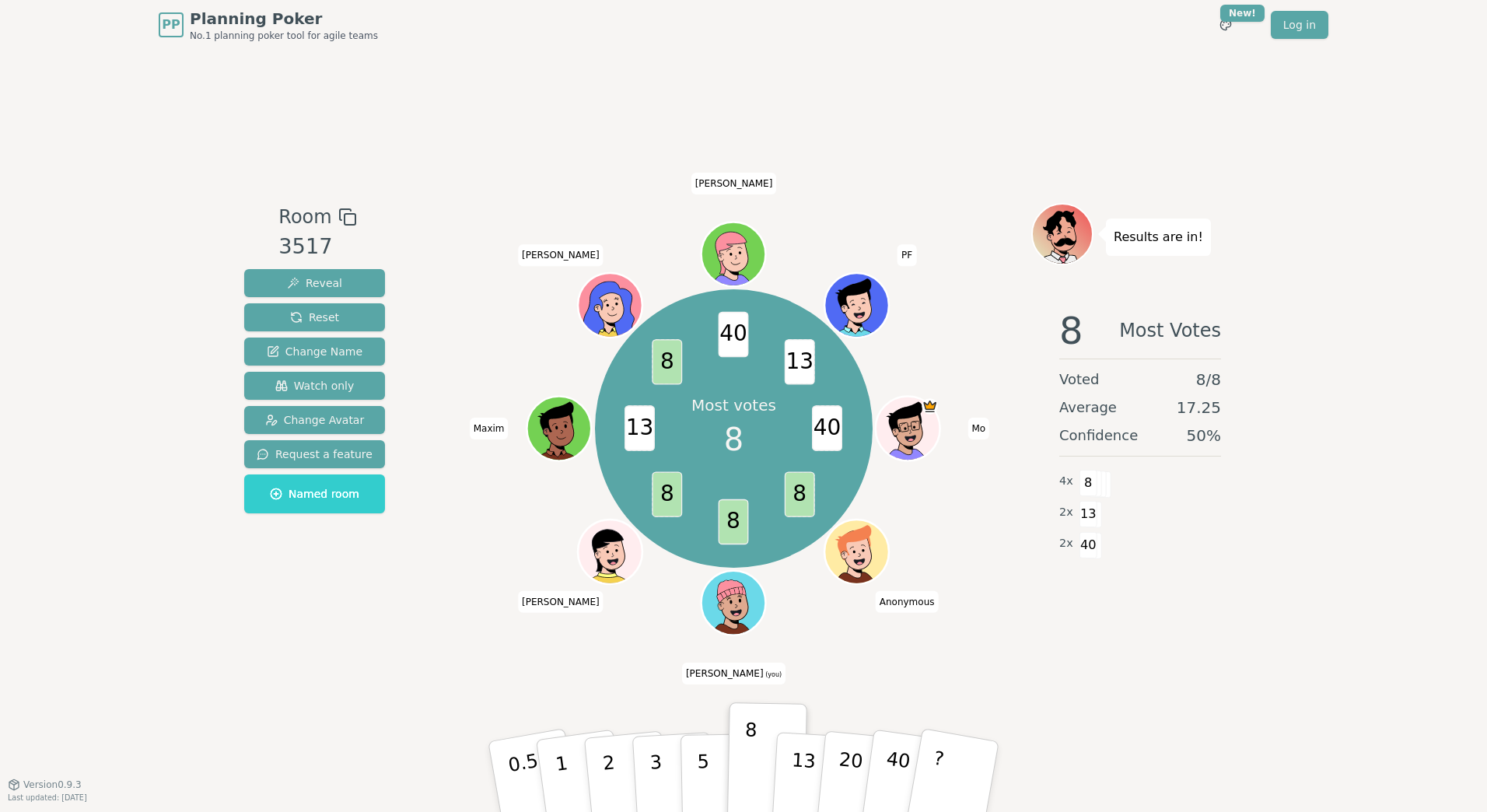
click at [732, 441] on span "8" at bounding box center [733, 439] width 19 height 47
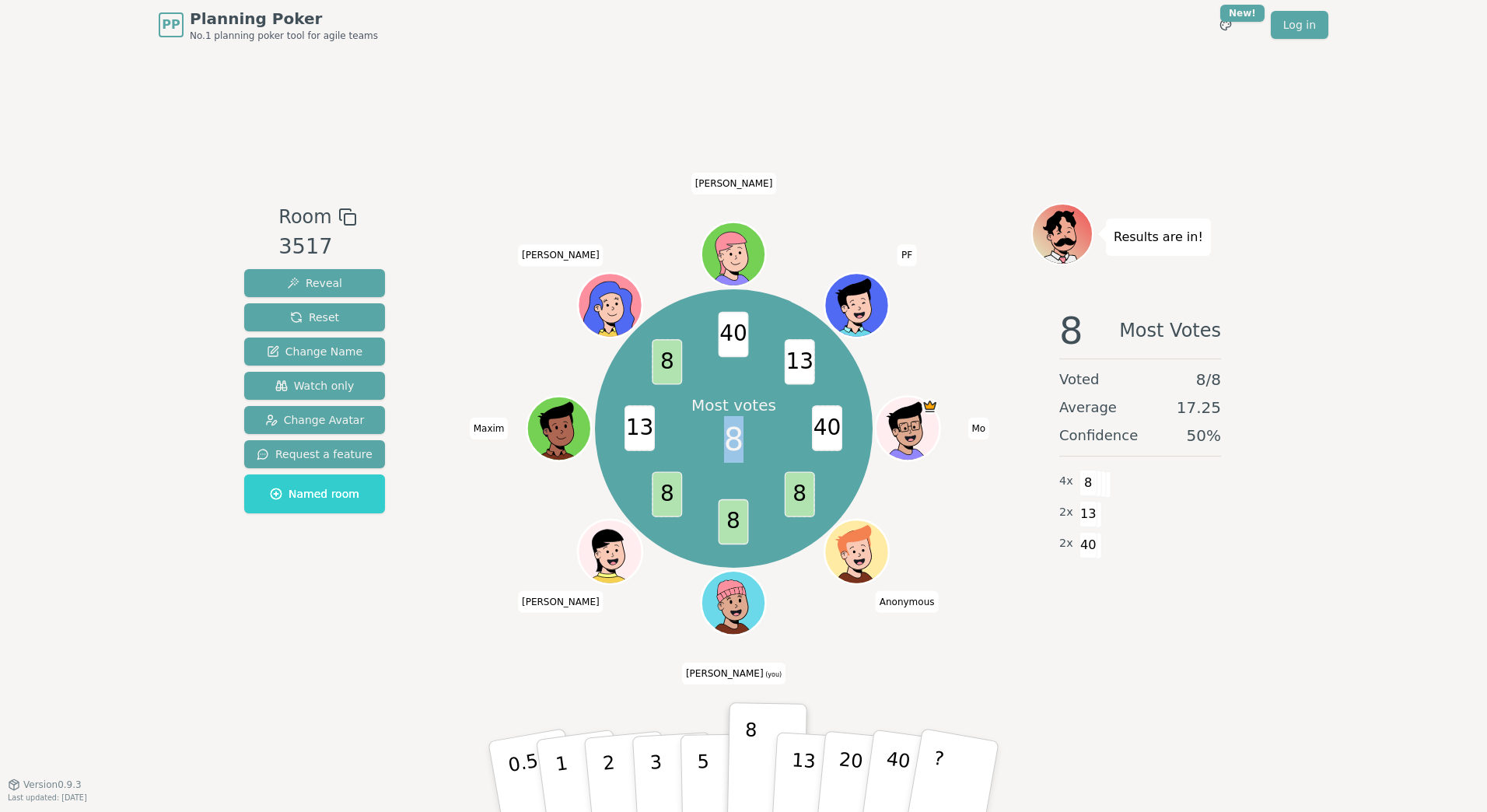
drag, startPoint x: 732, startPoint y: 441, endPoint x: 706, endPoint y: 439, distance: 26.1
click at [706, 439] on div "Most votes 8" at bounding box center [733, 429] width 117 height 117
click at [734, 438] on span "8" at bounding box center [733, 439] width 19 height 47
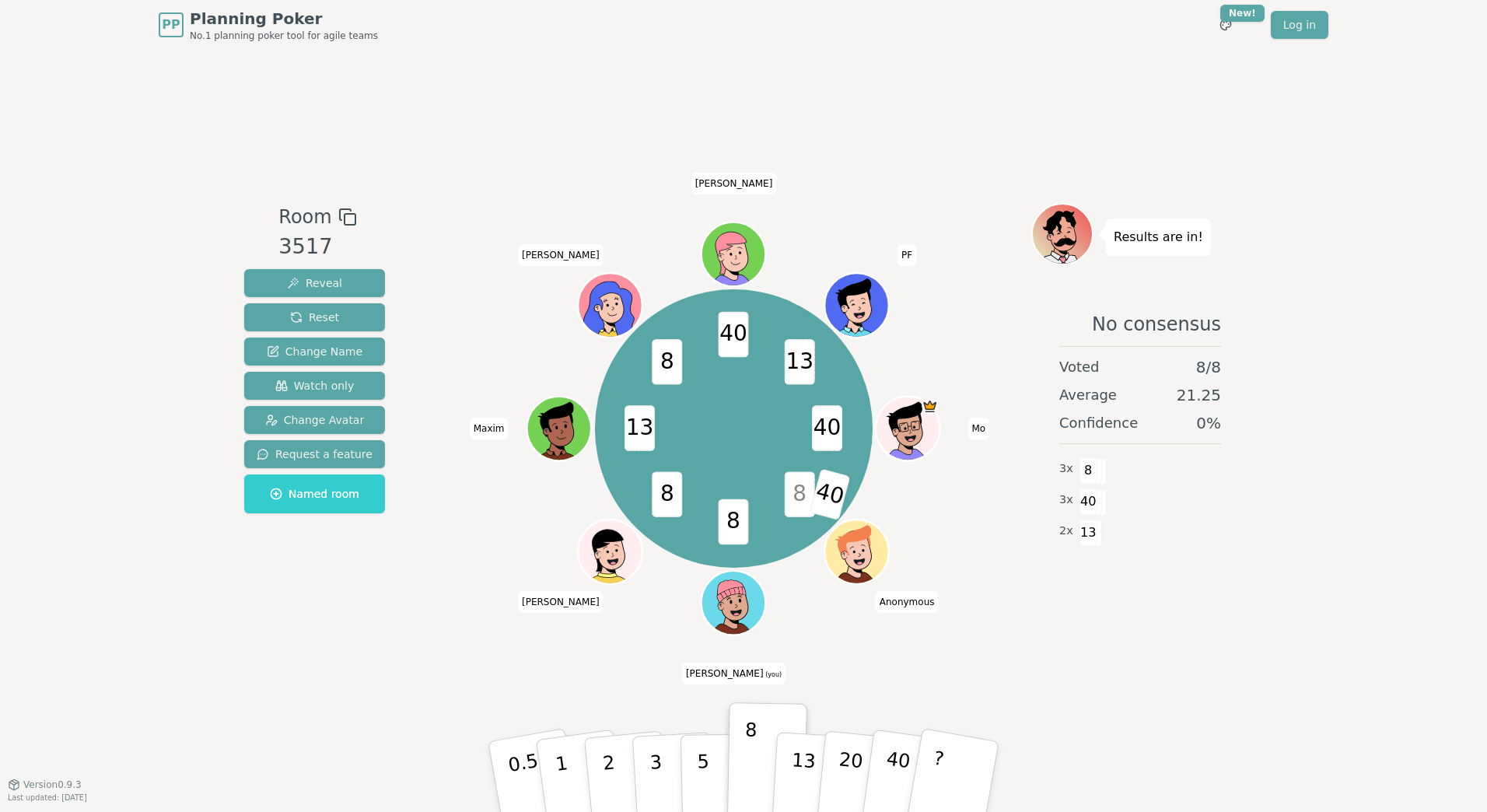
click at [490, 431] on span "Maxim" at bounding box center [489, 429] width 39 height 22
click at [956, 203] on div at bounding box center [733, 217] width 595 height 28
click at [810, 757] on p "13" at bounding box center [803, 776] width 29 height 85
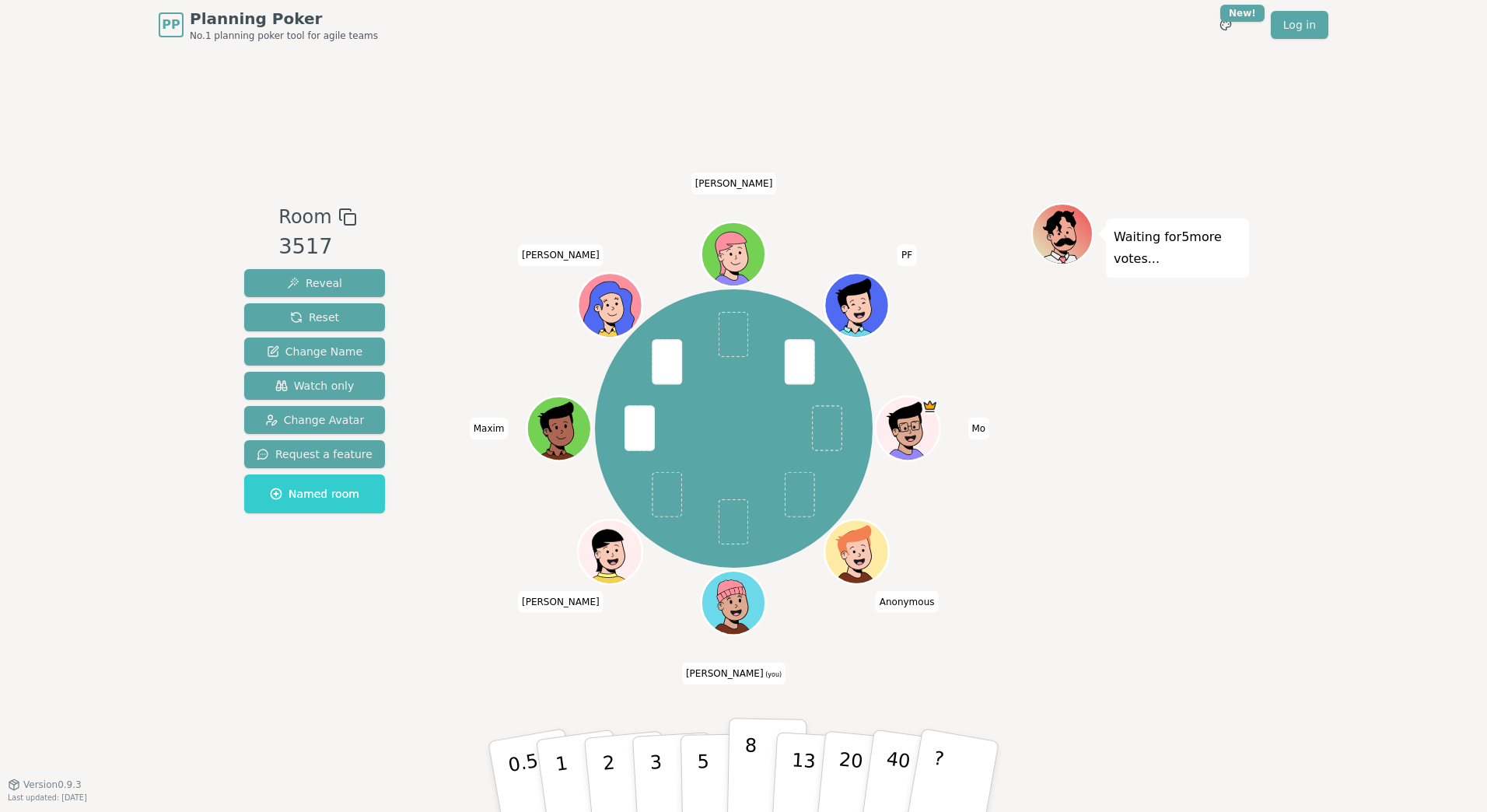
click at [743, 760] on button "8" at bounding box center [767, 777] width 81 height 118
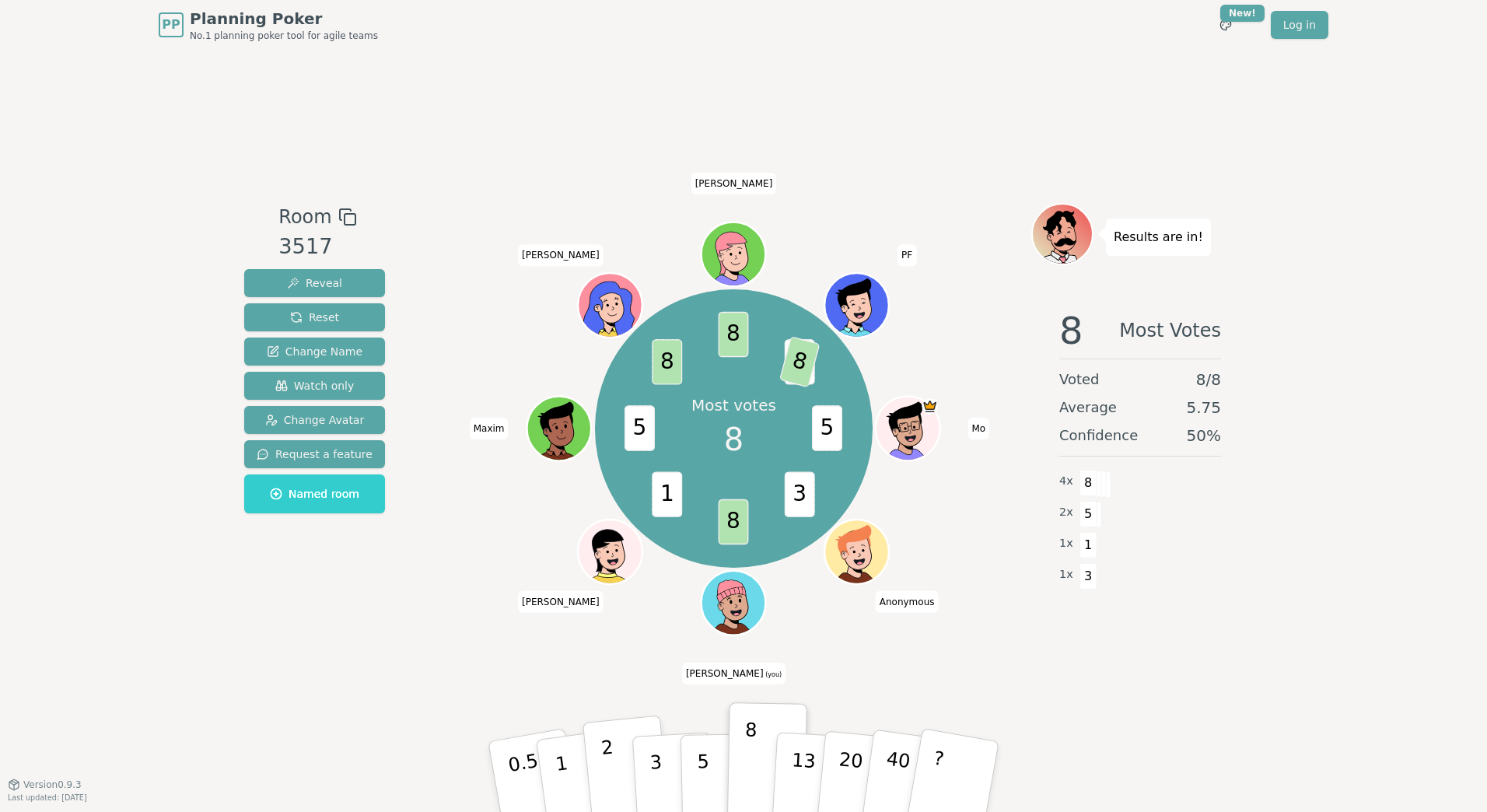
click at [606, 811] on html "PP Planning Poker No.1 planning poker tool for agile teams Toggle theme New! Lo…" at bounding box center [743, 406] width 1487 height 812
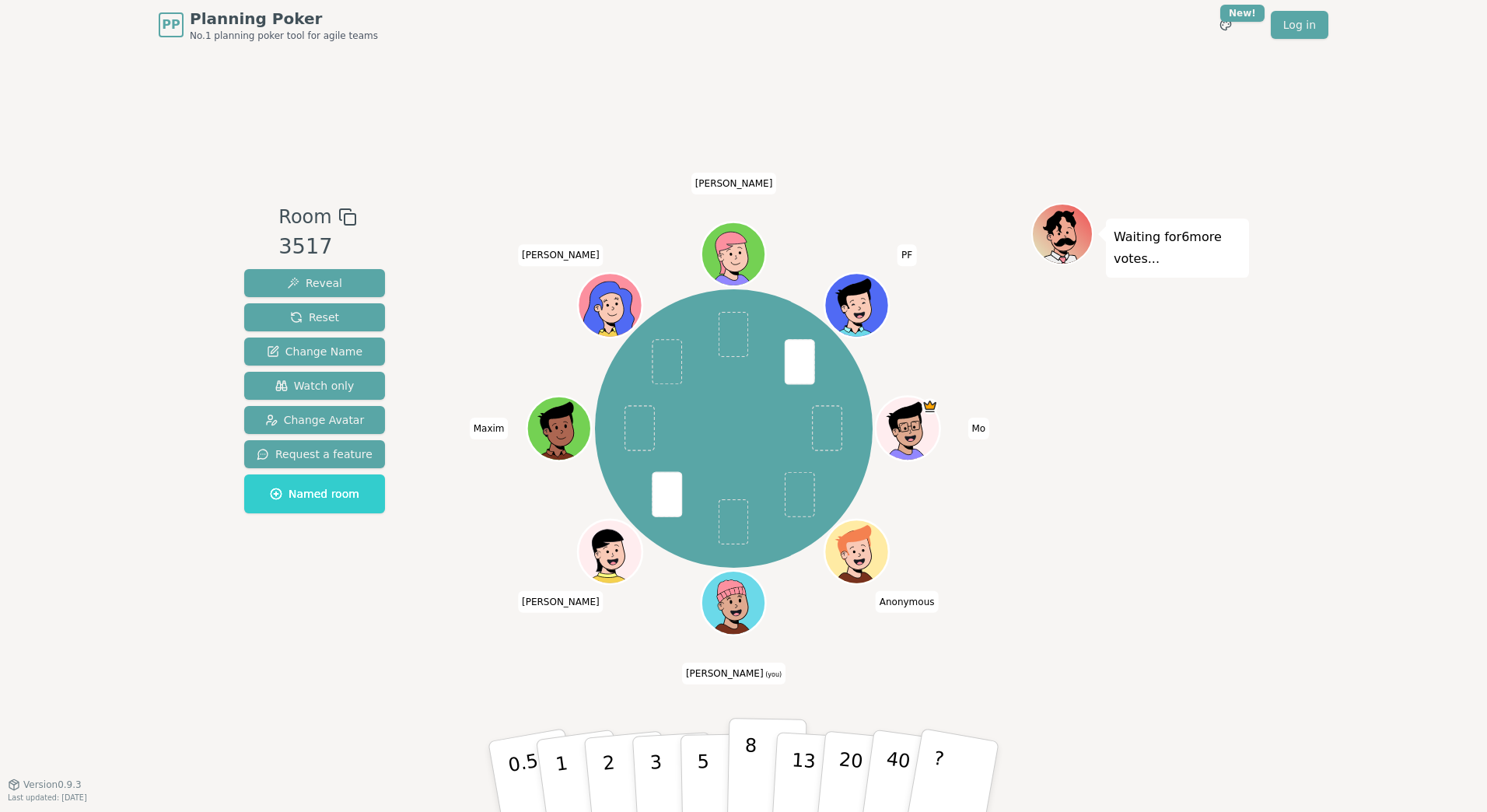
click at [755, 766] on button "8" at bounding box center [767, 777] width 81 height 118
click at [780, 761] on button "13" at bounding box center [814, 777] width 84 height 122
click at [806, 745] on p "13" at bounding box center [803, 776] width 29 height 85
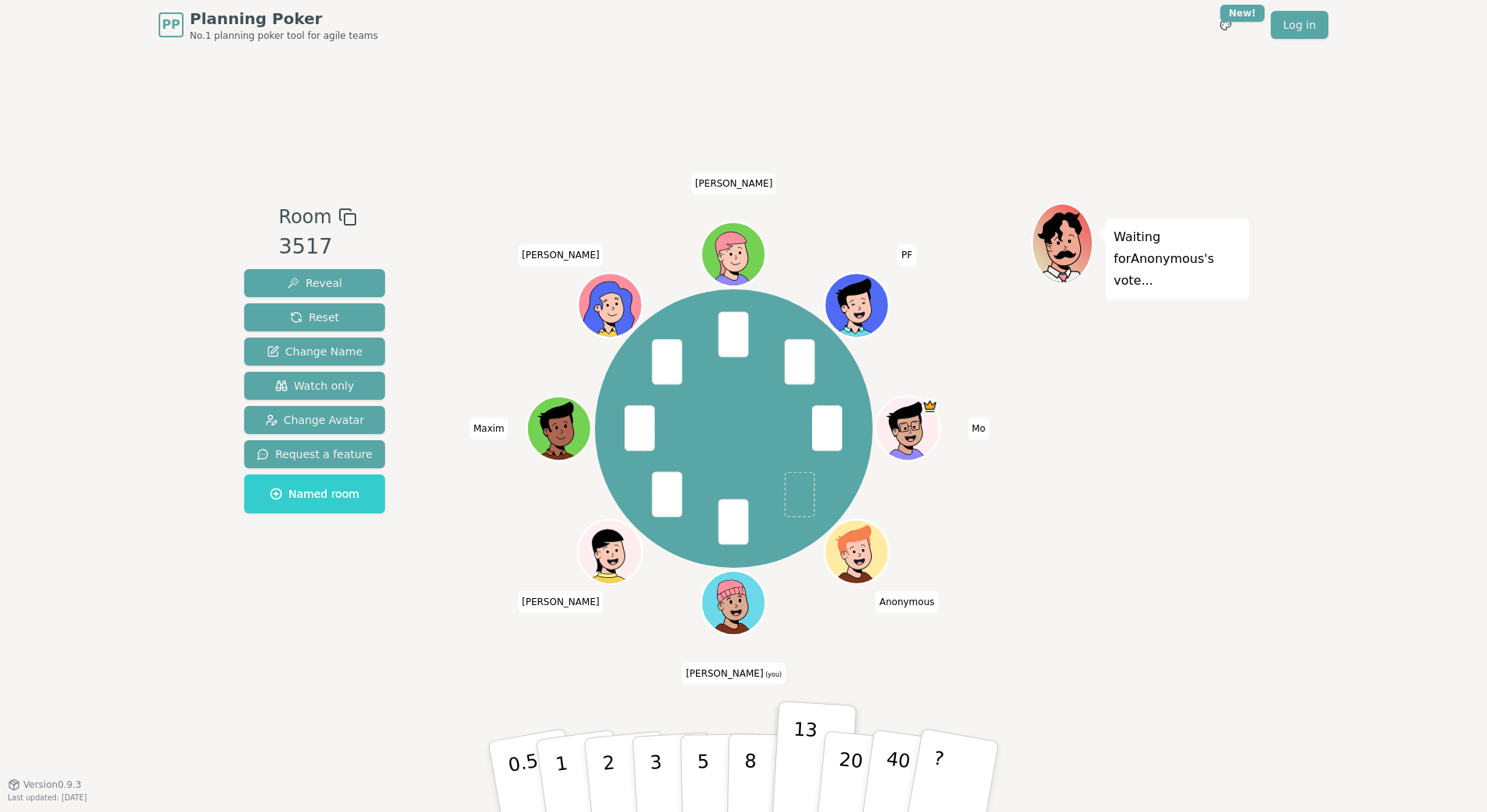
click at [917, 600] on span "Anonymous" at bounding box center [907, 601] width 63 height 22
copy span "Anonymous"
click at [1110, 562] on div "Waiting for Anonymous 's vote..." at bounding box center [1140, 417] width 218 height 428
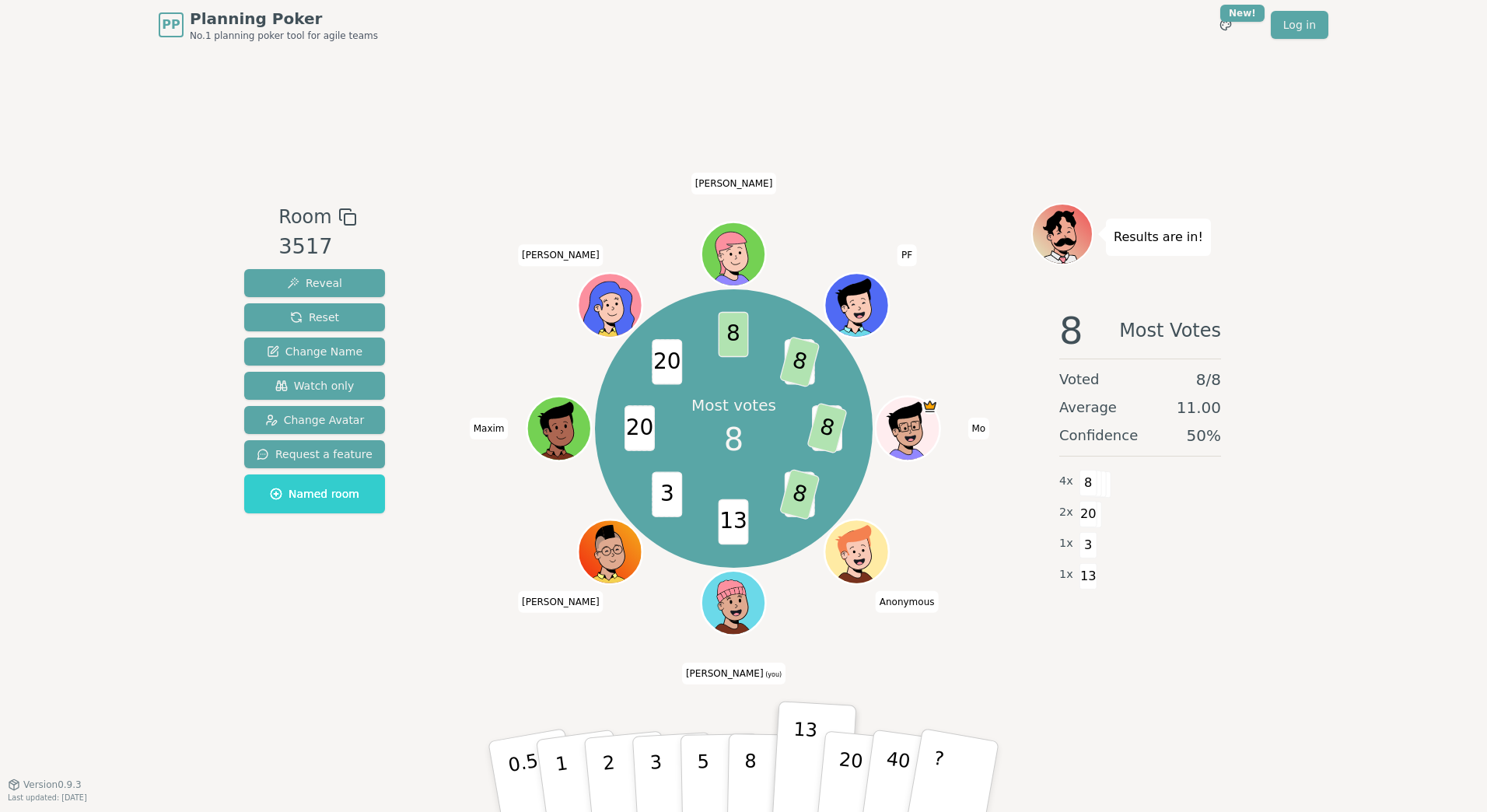
click at [941, 319] on div "Most votes 8 13 8 20 8 13 3 20 20 8 20 8 Mo Anonymous [PERSON_NAME] (you) [PERS…" at bounding box center [733, 429] width 595 height 395
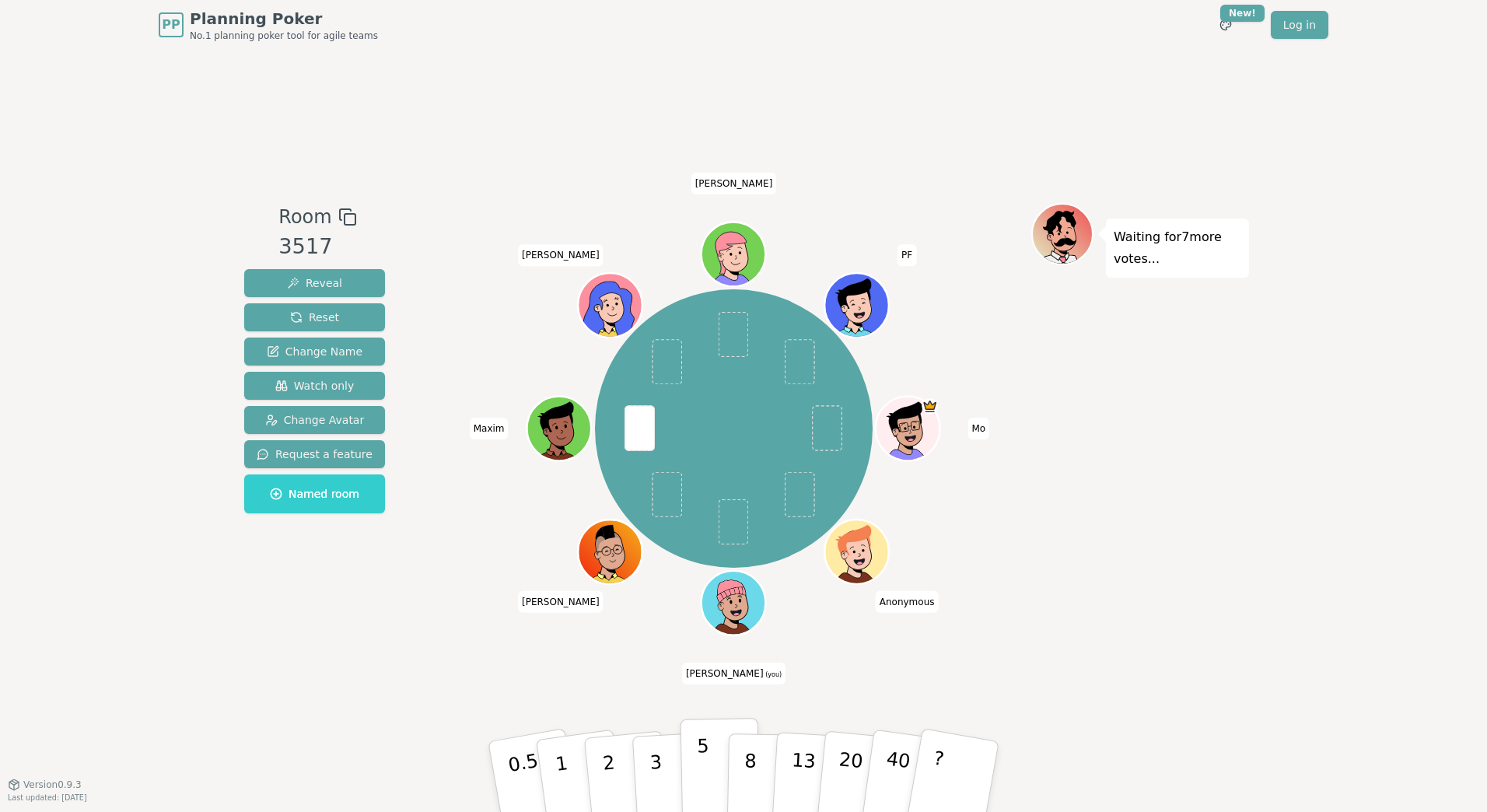
click at [706, 780] on p "5" at bounding box center [704, 777] width 13 height 84
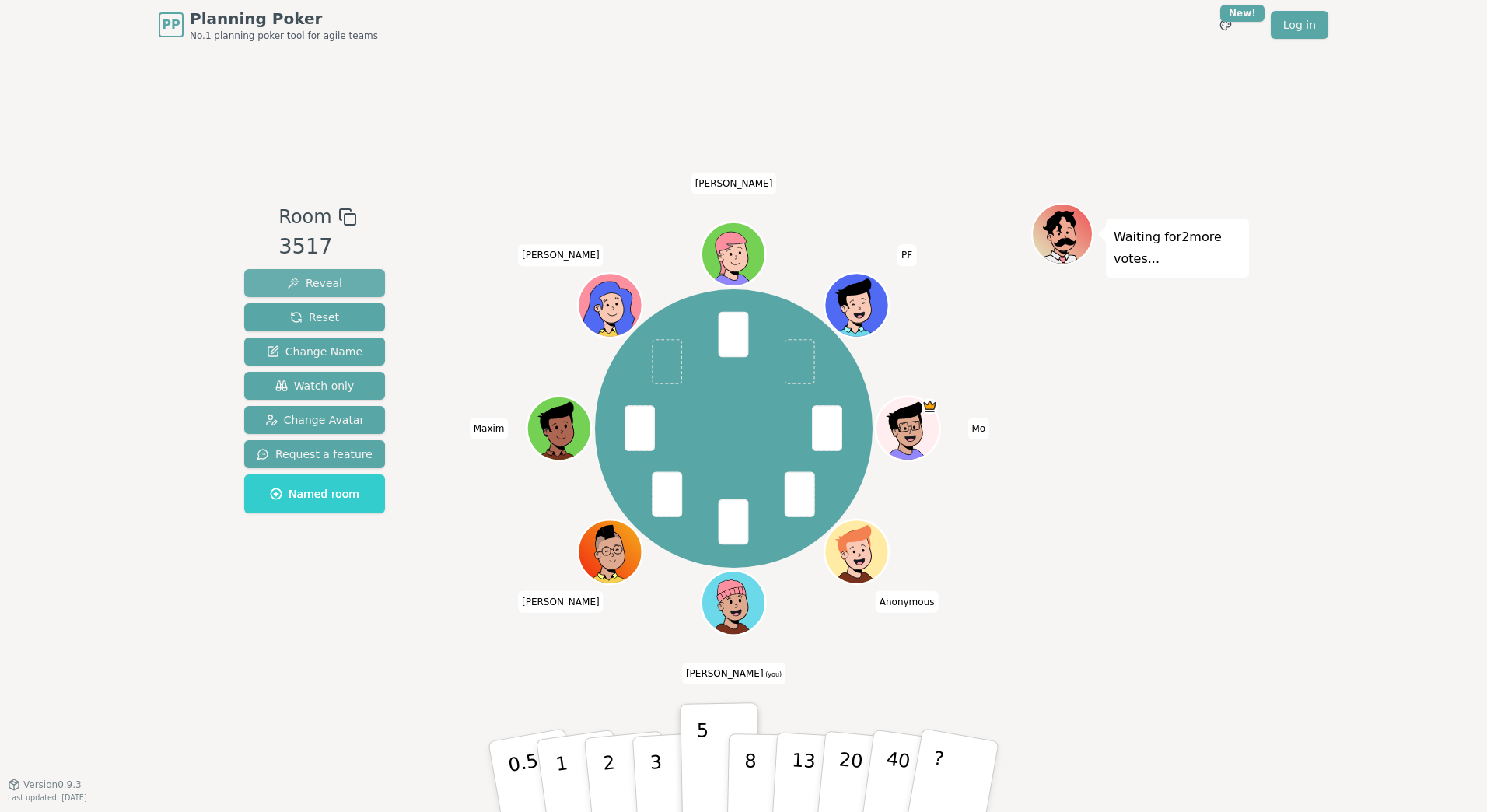
click at [335, 288] on span "Reveal" at bounding box center [314, 283] width 56 height 15
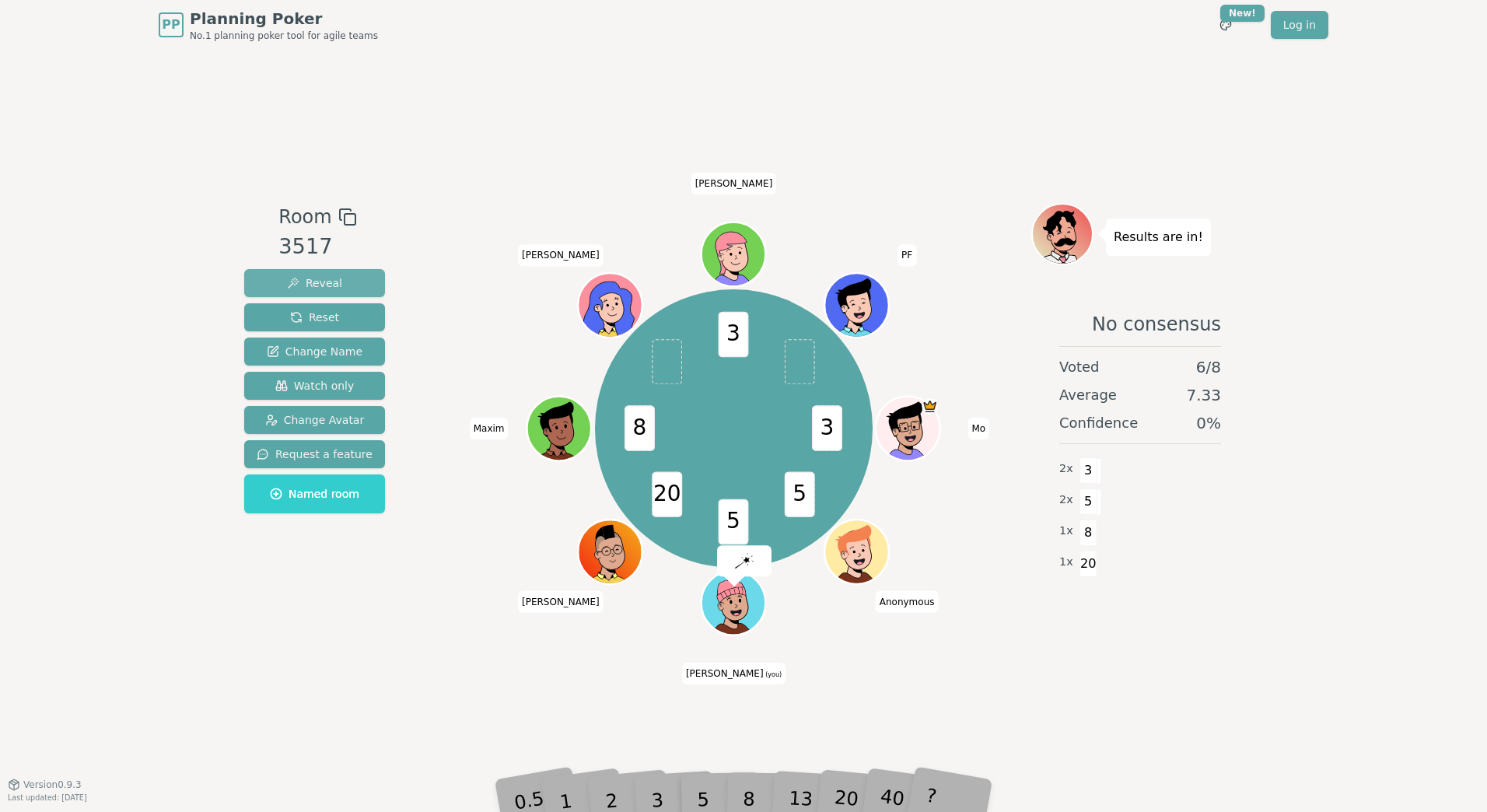
click at [335, 288] on span "Reveal" at bounding box center [314, 283] width 56 height 15
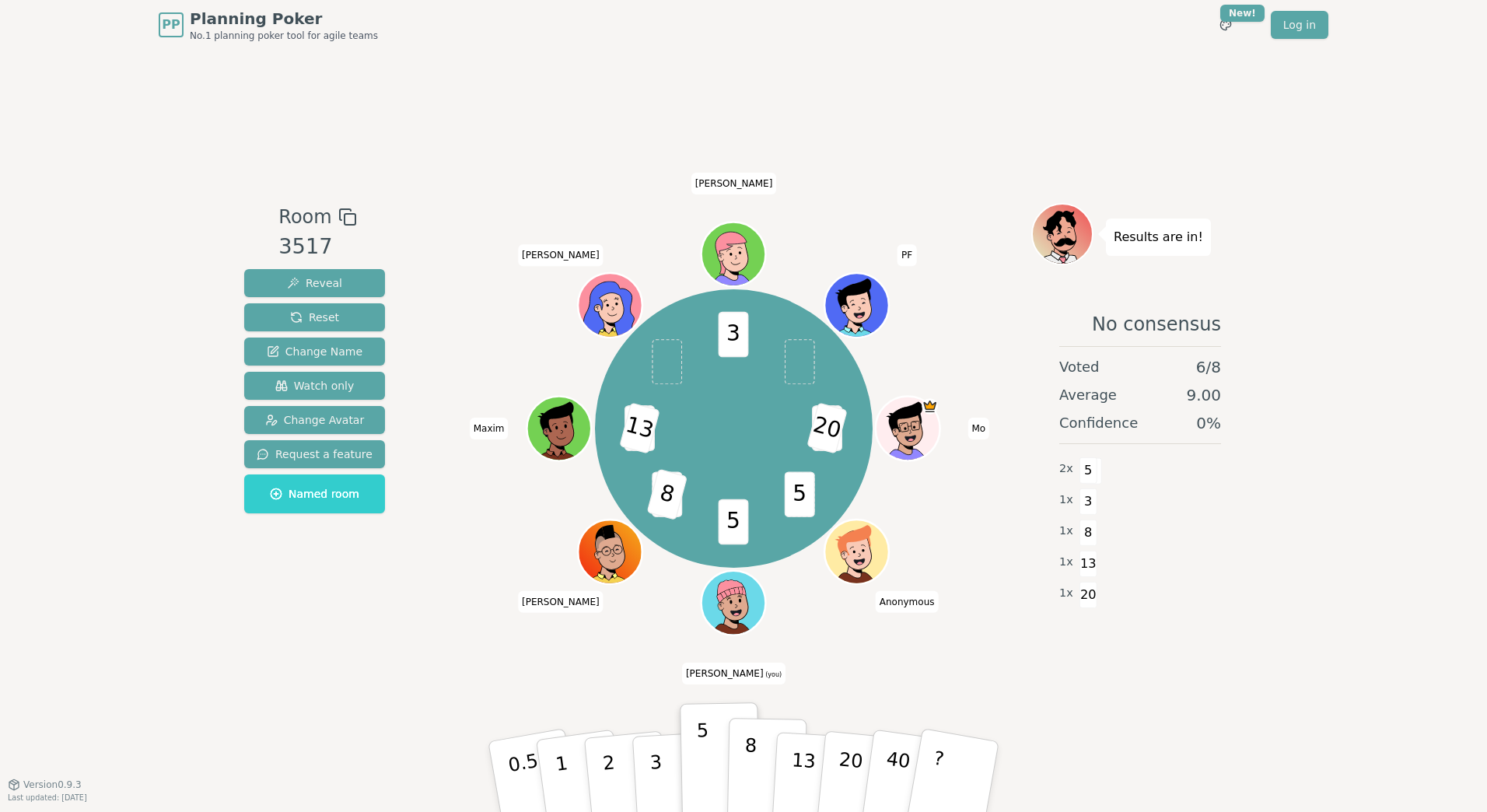
click at [751, 767] on p "8" at bounding box center [751, 777] width 13 height 84
